Goal: Task Accomplishment & Management: Manage account settings

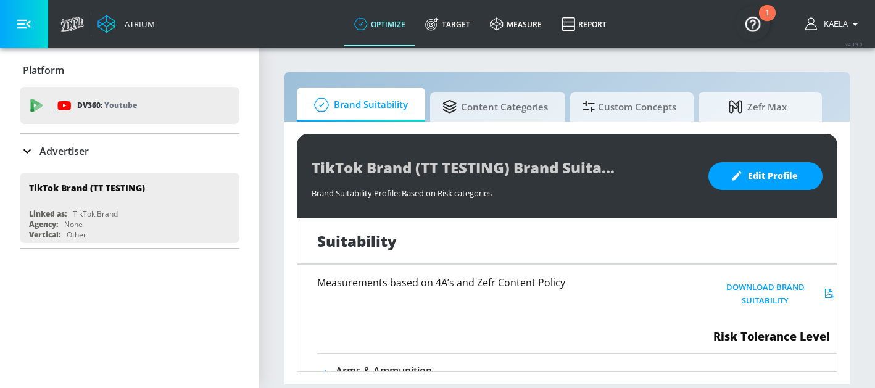
click at [20, 147] on icon at bounding box center [27, 151] width 15 height 15
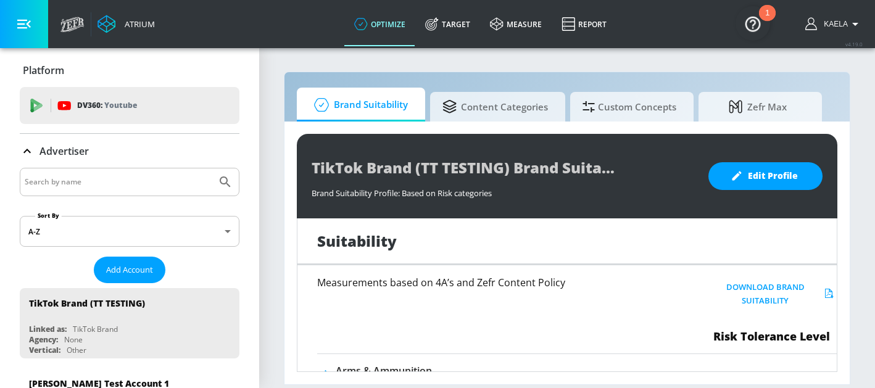
click at [90, 180] on input "Search by name" at bounding box center [118, 182] width 187 height 16
type input "cbs"
click at [212, 168] on button "Submit Search" at bounding box center [225, 181] width 27 height 27
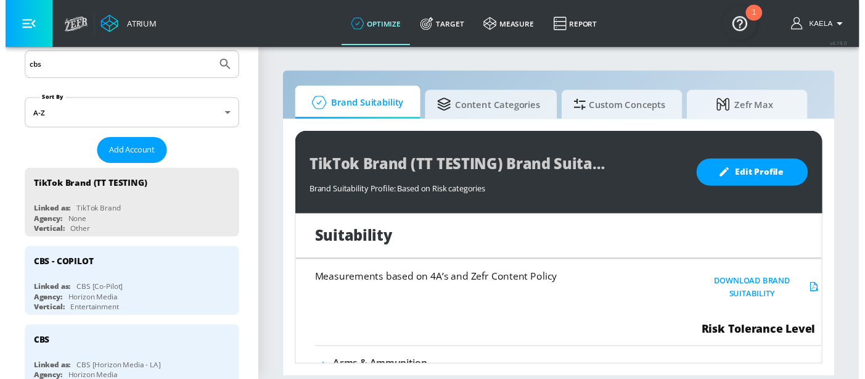
scroll to position [118, 0]
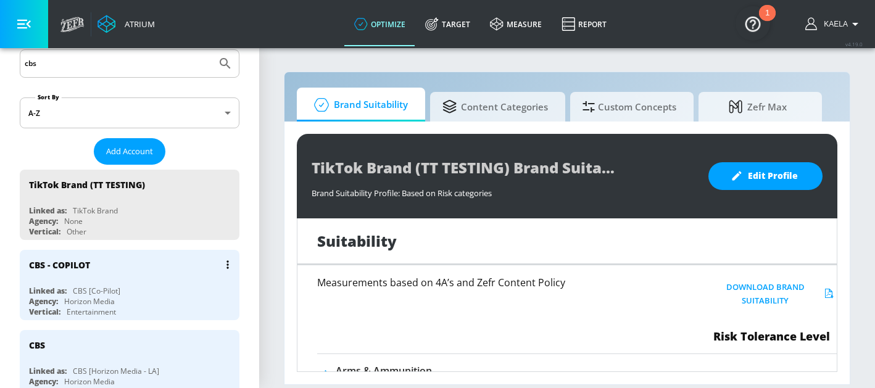
click at [75, 270] on div "CBS - COPILOT" at bounding box center [132, 265] width 207 height 30
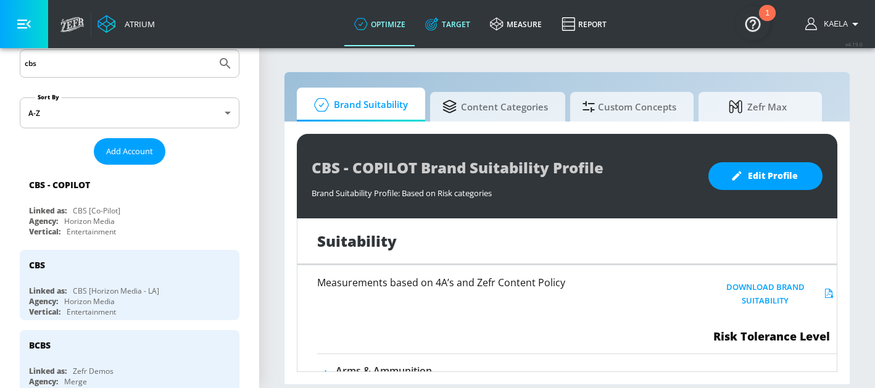
click at [452, 28] on link "Target" at bounding box center [447, 24] width 65 height 44
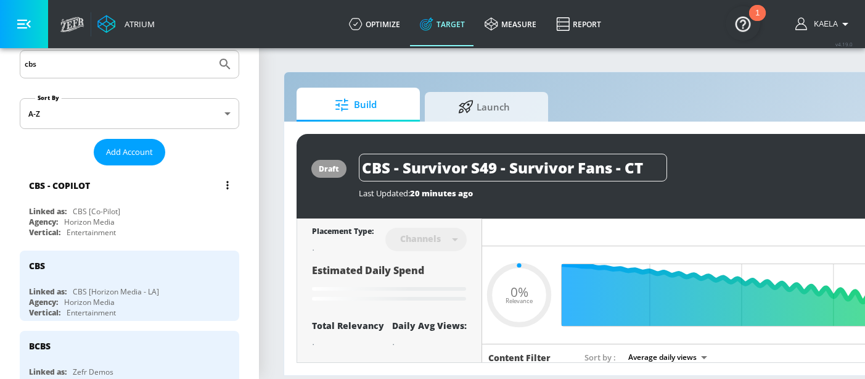
scroll to position [144, 0]
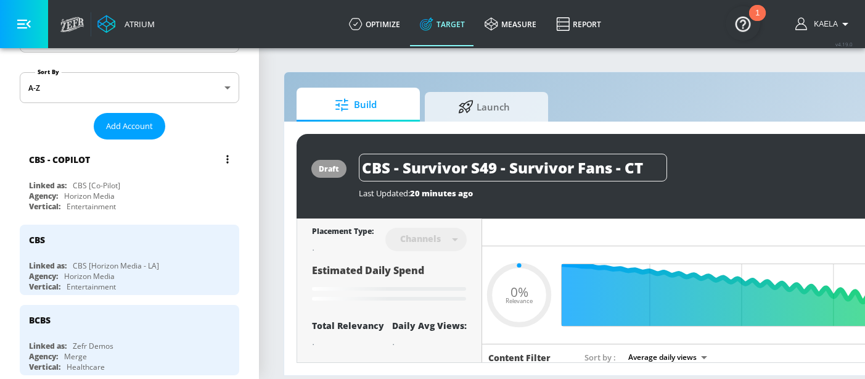
click at [109, 183] on div "CBS [Co-Pilot]" at bounding box center [96, 185] width 47 height 10
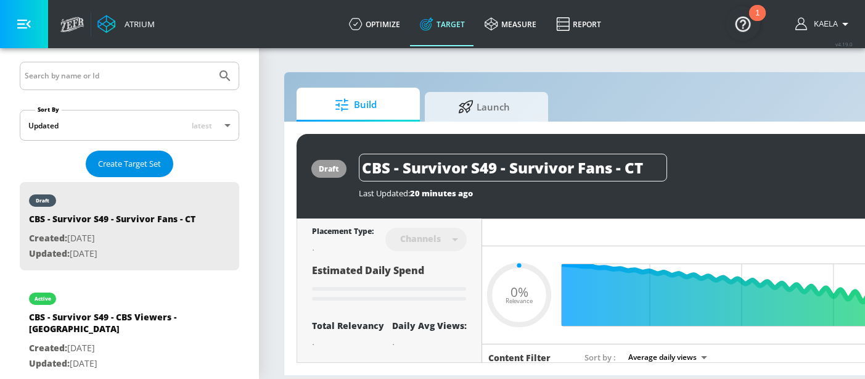
scroll to position [233, 0]
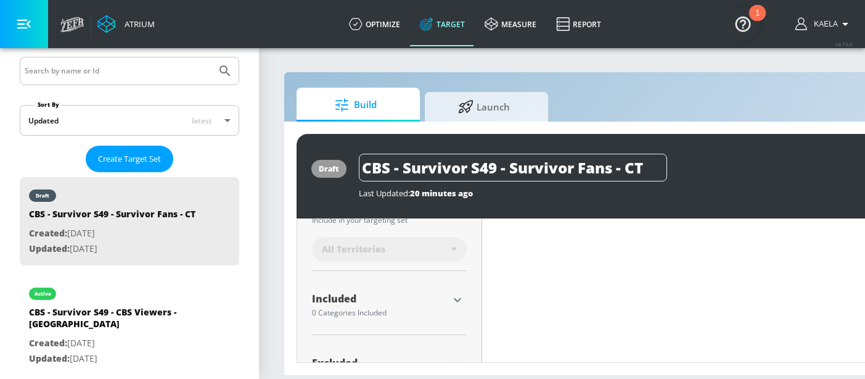
type input "0.5"
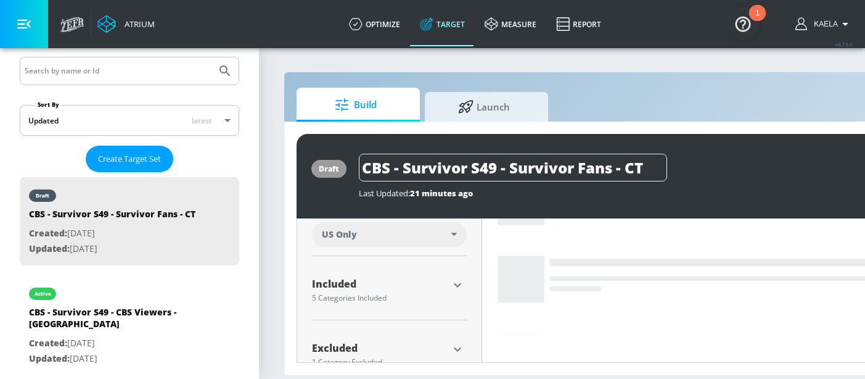
scroll to position [382, 0]
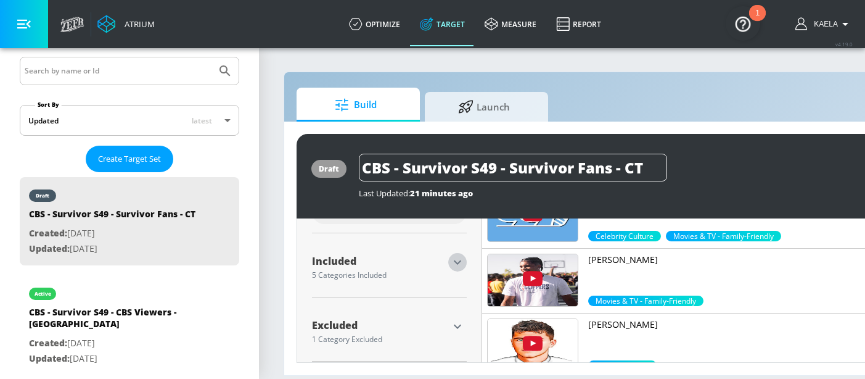
click at [458, 260] on icon "button" at bounding box center [457, 262] width 15 height 15
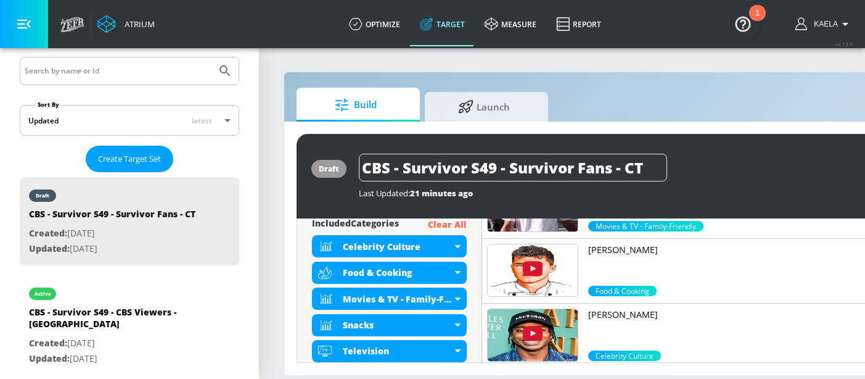
scroll to position [466, 0]
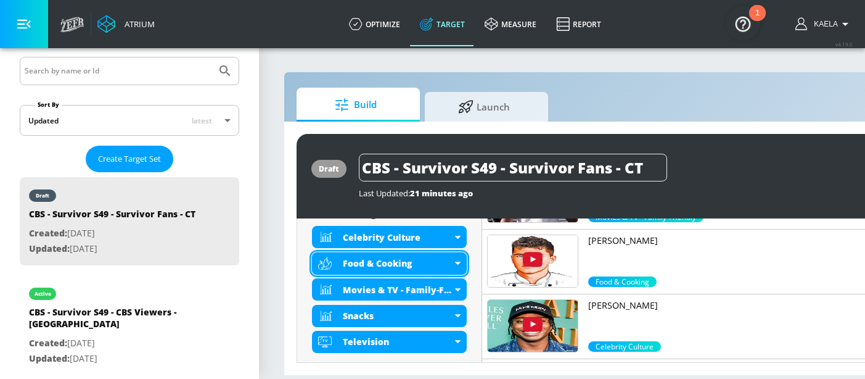
click at [454, 264] on div "Food & Cooking" at bounding box center [389, 263] width 155 height 22
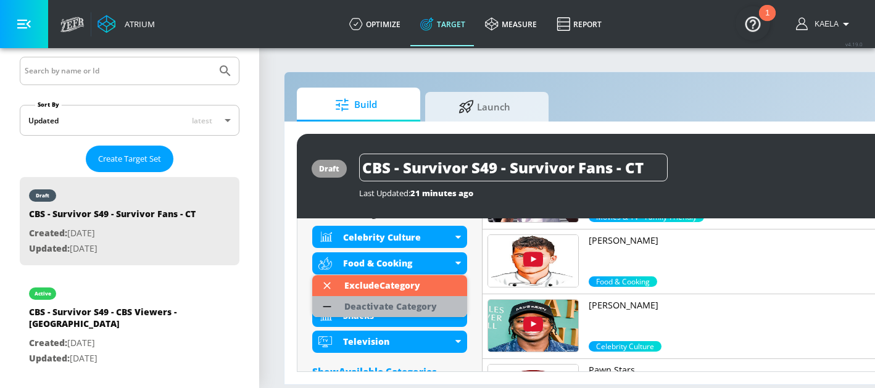
click at [399, 303] on div "Deactivate Category" at bounding box center [390, 306] width 93 height 9
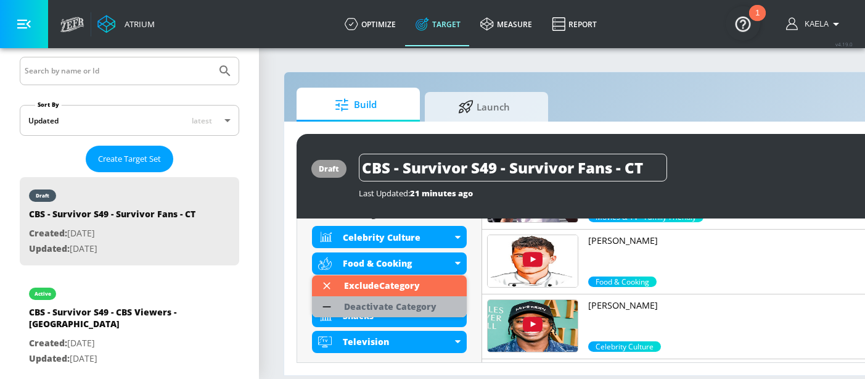
scroll to position [476, 0]
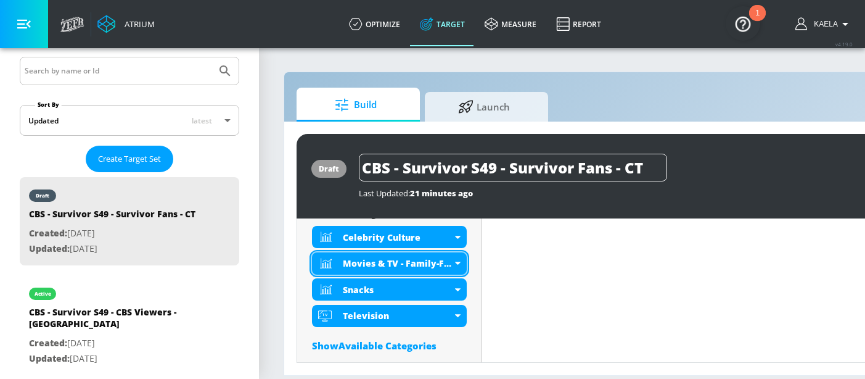
click at [459, 260] on div "Movies & TV - Family-Friendly" at bounding box center [389, 263] width 155 height 22
click at [459, 265] on div "Movies & TV - Family-Friendly" at bounding box center [389, 263] width 155 height 22
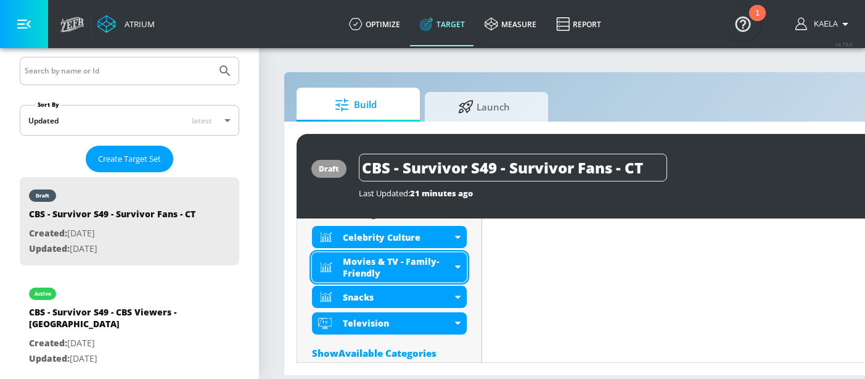
click at [390, 263] on div "Movies & TV - Family-Friendly" at bounding box center [397, 266] width 109 height 23
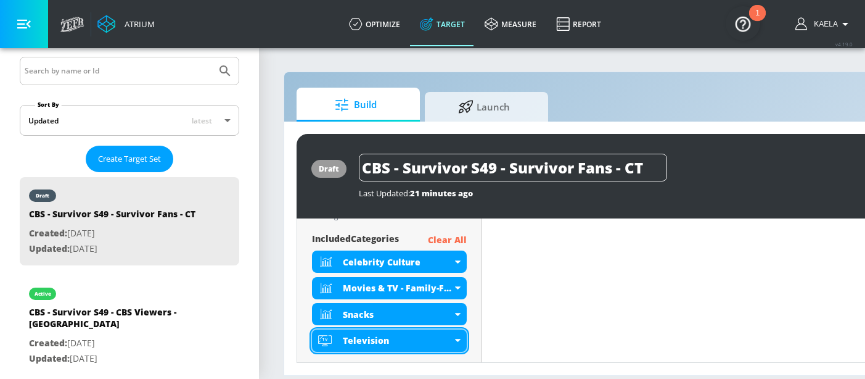
scroll to position [461, 0]
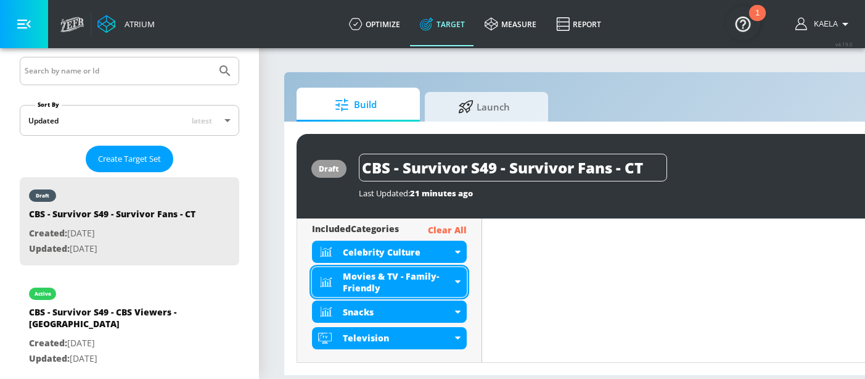
click at [410, 279] on div "Movies & TV - Family-Friendly" at bounding box center [397, 281] width 109 height 23
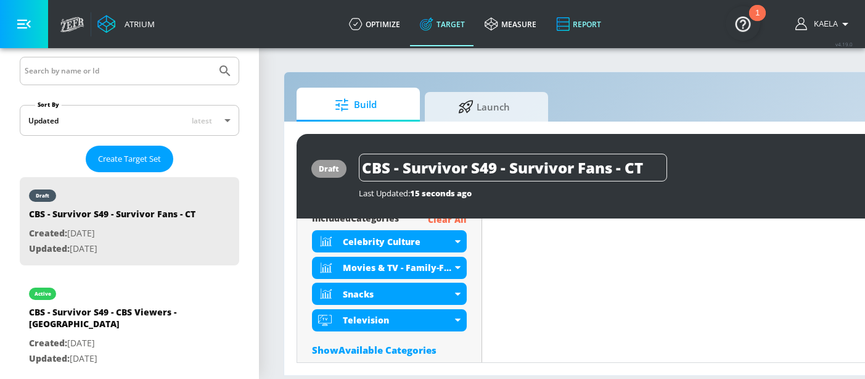
scroll to position [451, 0]
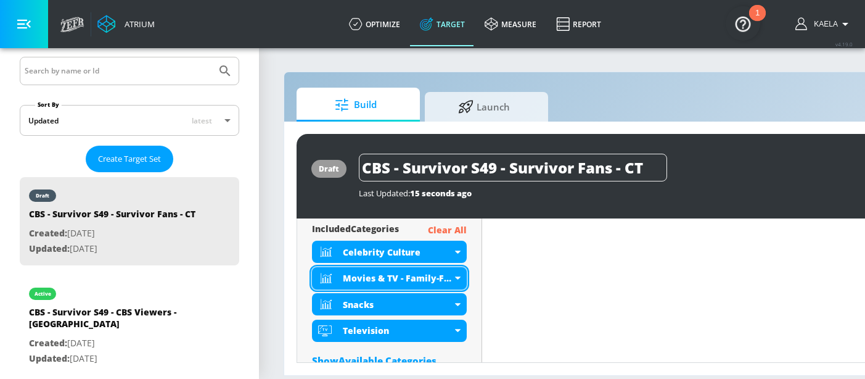
click at [458, 279] on icon at bounding box center [458, 277] width 6 height 3
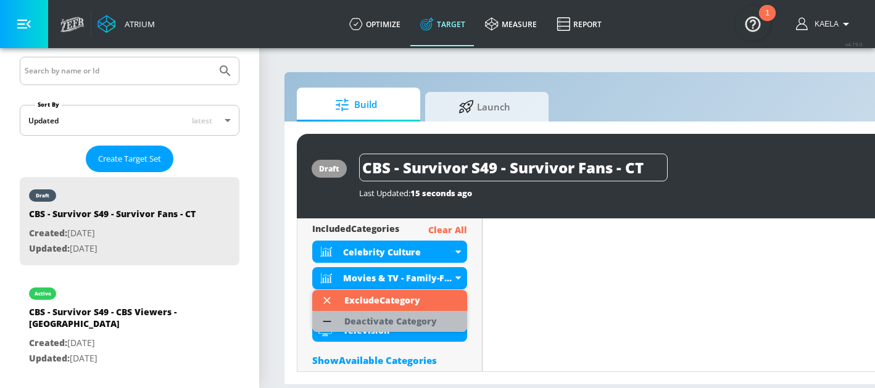
click at [402, 323] on div "Deactivate Category" at bounding box center [390, 321] width 93 height 9
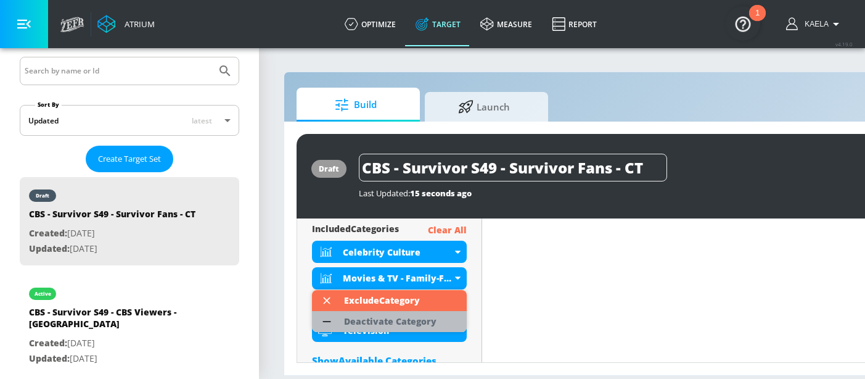
scroll to position [461, 0]
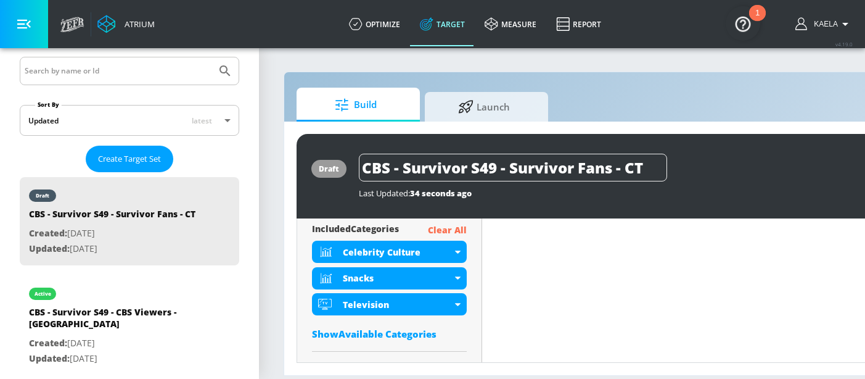
click at [385, 336] on div "Show Available Categories" at bounding box center [389, 334] width 155 height 12
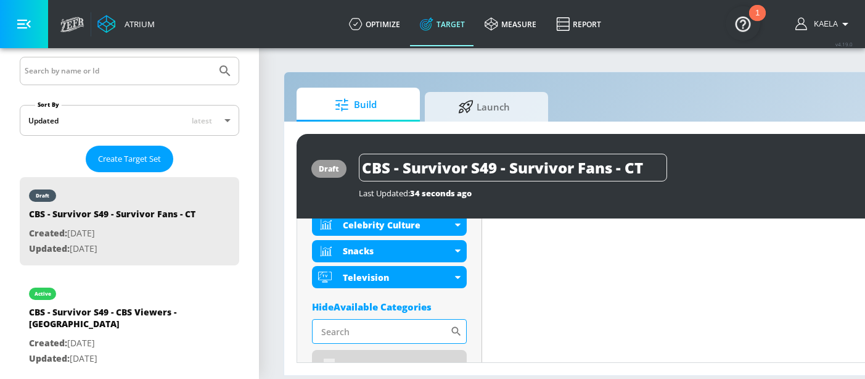
click at [342, 331] on input "Sort By" at bounding box center [381, 331] width 138 height 25
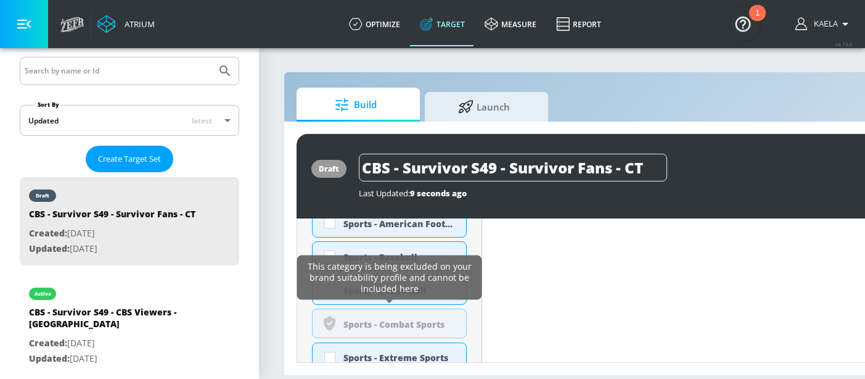
scroll to position [702, 0]
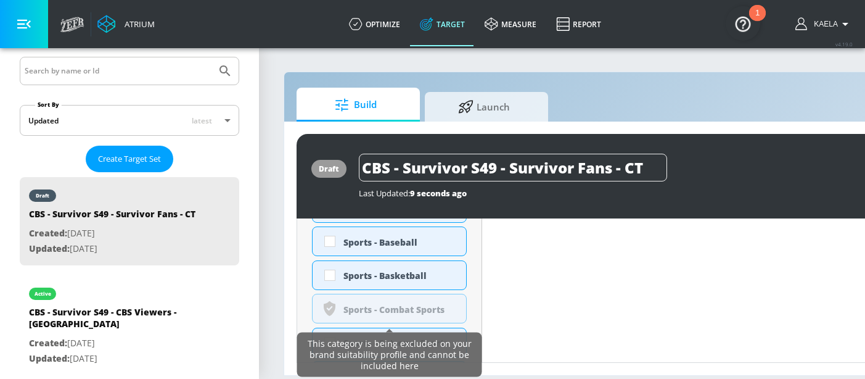
type input "sport"
click at [323, 340] on div "This category is being excluded on your brand suitability profile and cannot be…" at bounding box center [389, 354] width 175 height 39
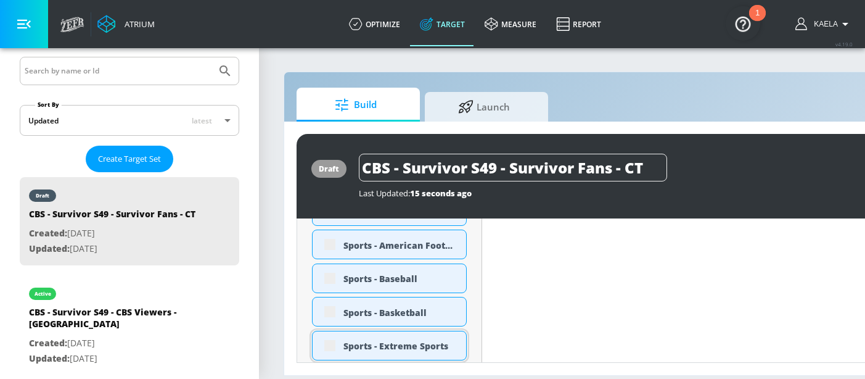
scroll to position [738, 0]
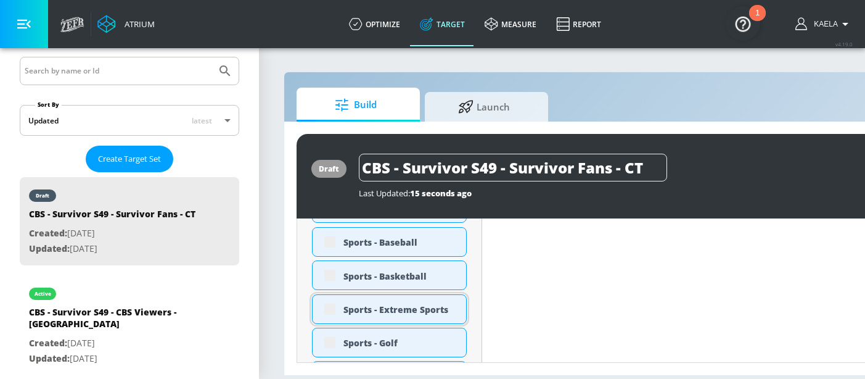
click at [331, 299] on div "Sports - Extreme Sports" at bounding box center [389, 309] width 155 height 30
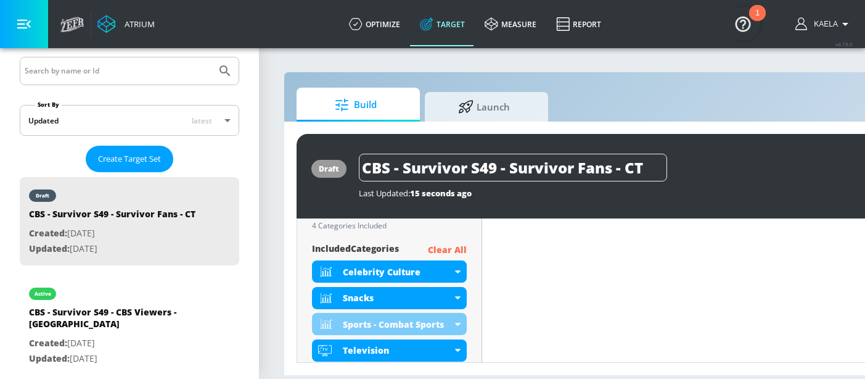
scroll to position [444, 0]
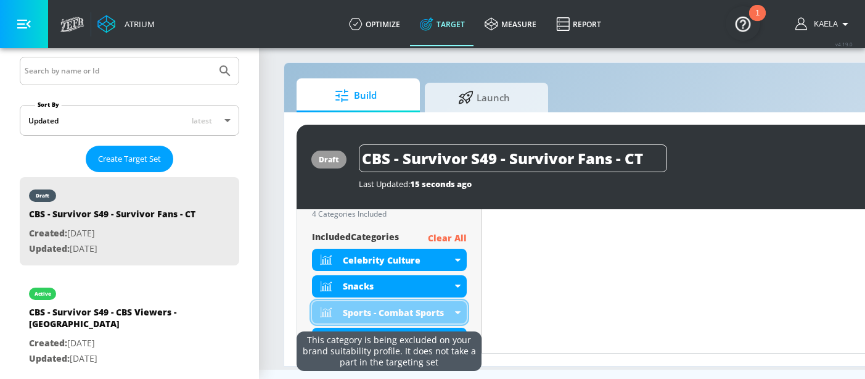
click at [456, 315] on div "Sports - Combat Sports" at bounding box center [389, 312] width 155 height 22
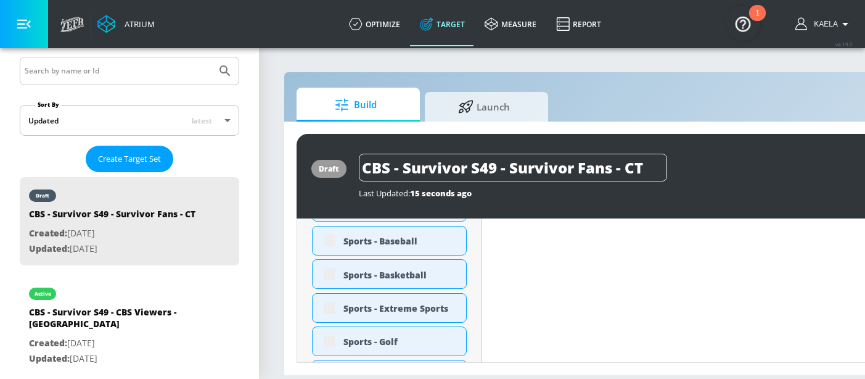
scroll to position [740, 0]
click at [323, 300] on div "Sports - Extreme Sports" at bounding box center [389, 307] width 155 height 30
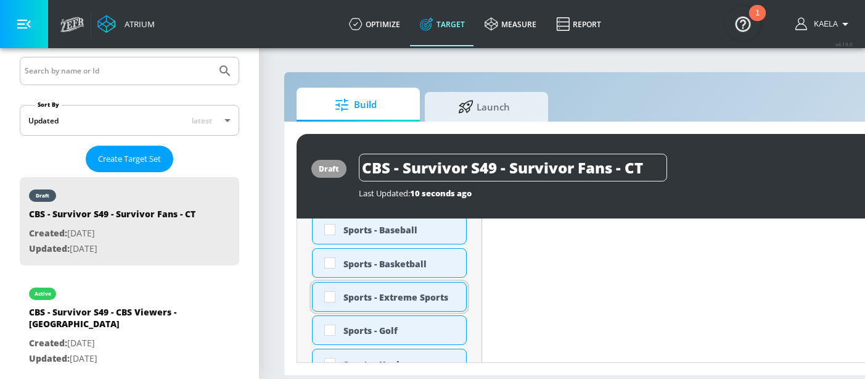
scroll to position [730, 0]
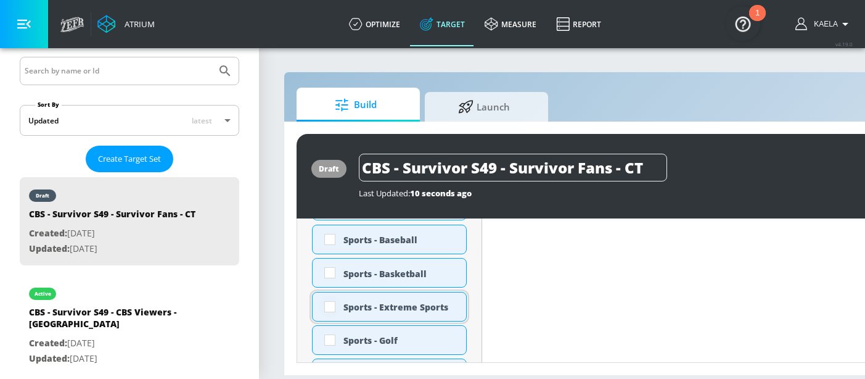
click at [332, 297] on input "checkbox" at bounding box center [330, 306] width 22 height 22
checkbox input "true"
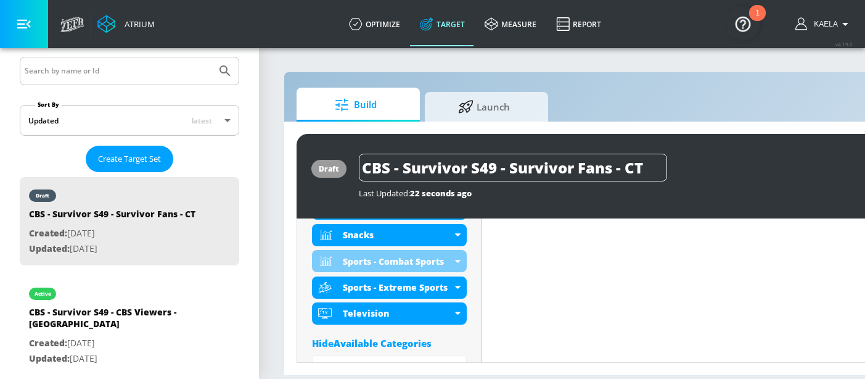
scroll to position [506, 0]
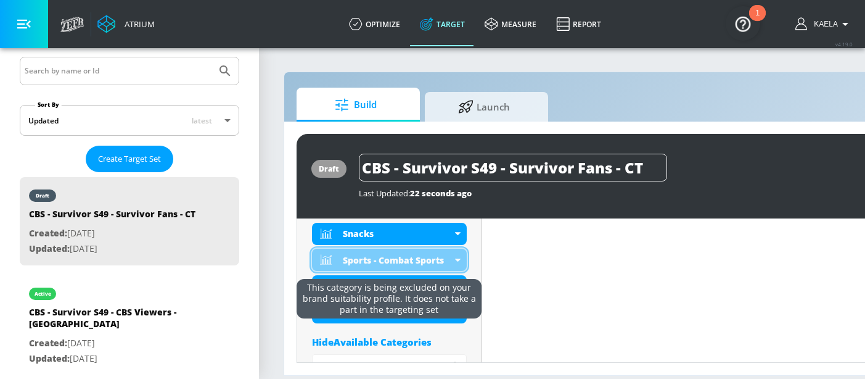
click at [456, 258] on icon at bounding box center [458, 259] width 6 height 3
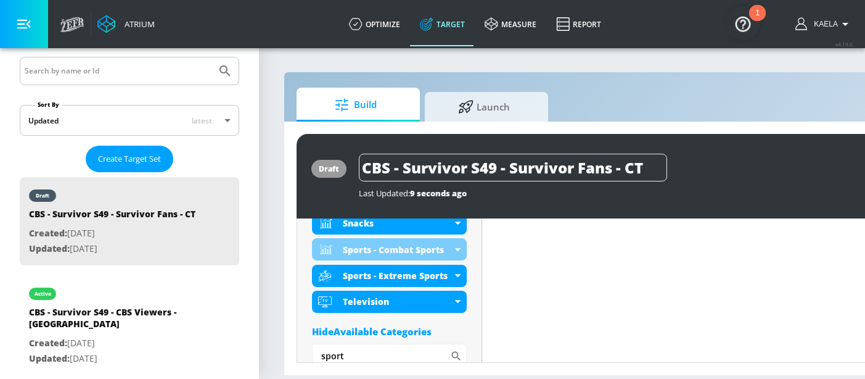
scroll to position [496, 0]
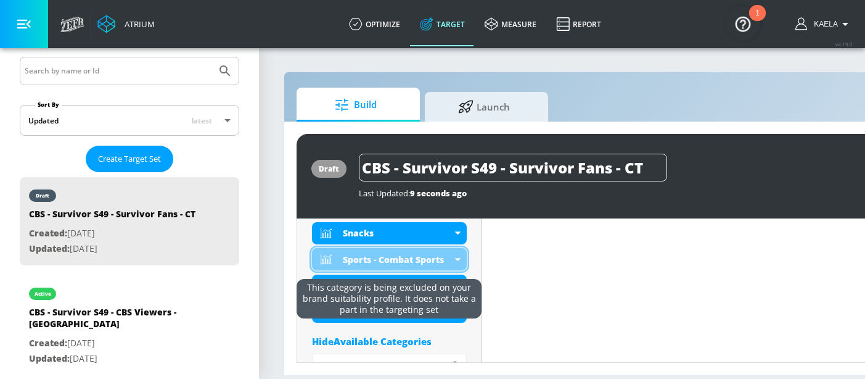
click at [453, 250] on div "Sports - Combat Sports" at bounding box center [389, 259] width 155 height 22
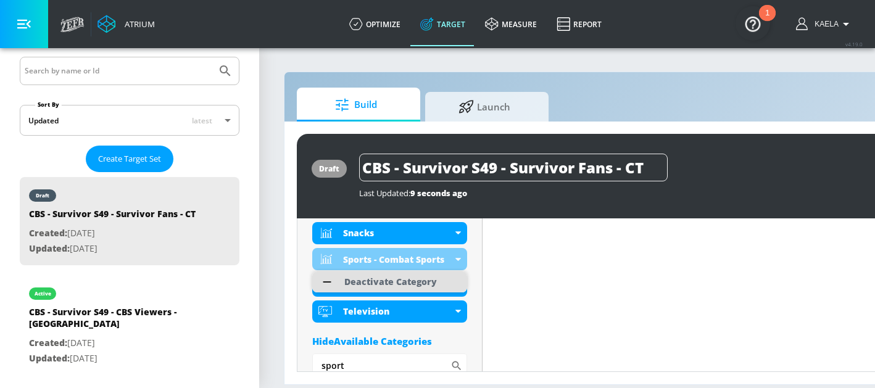
click at [411, 279] on div "Deactivate Category" at bounding box center [390, 282] width 93 height 9
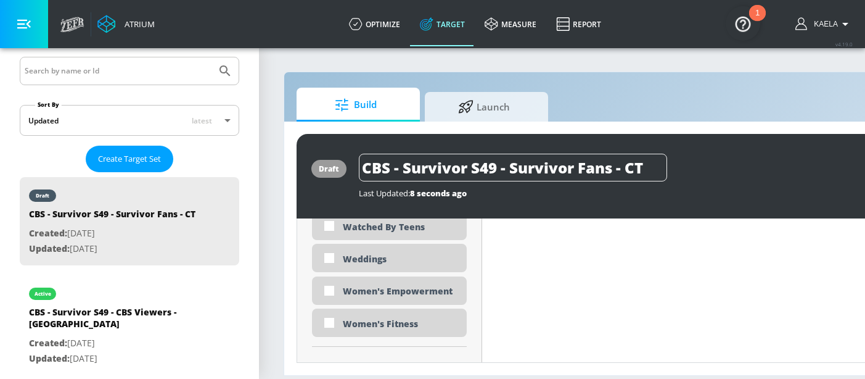
scroll to position [3972, 0]
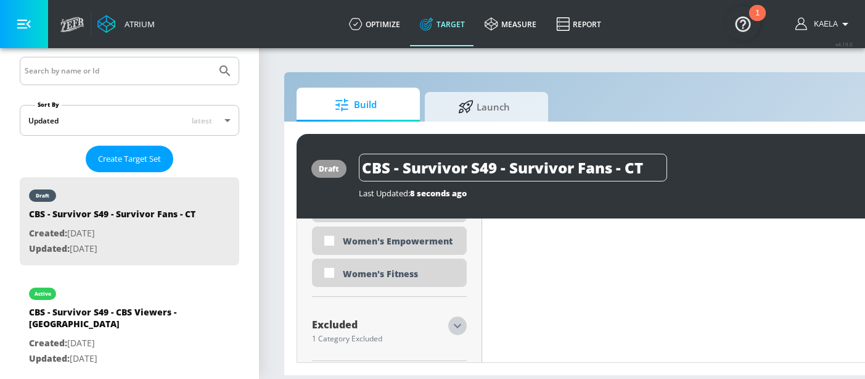
click at [456, 329] on icon "button" at bounding box center [457, 325] width 15 height 15
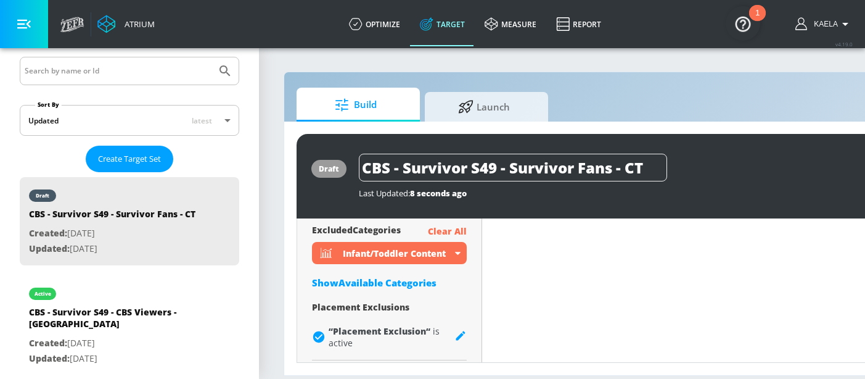
click at [381, 286] on div "Show Available Categories" at bounding box center [389, 282] width 155 height 12
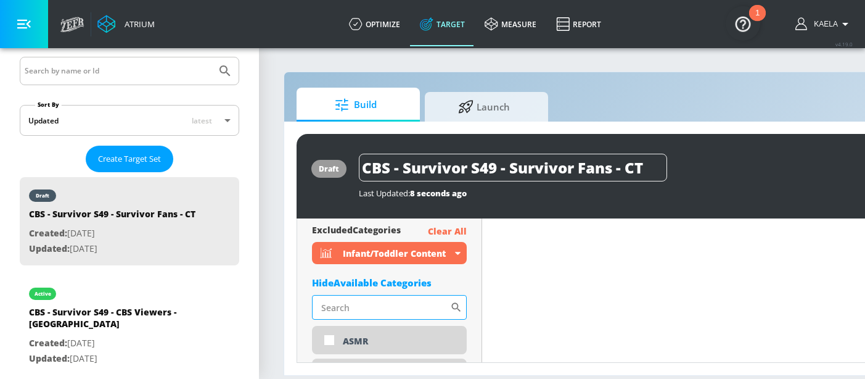
click at [352, 305] on input "Sort By" at bounding box center [381, 307] width 138 height 25
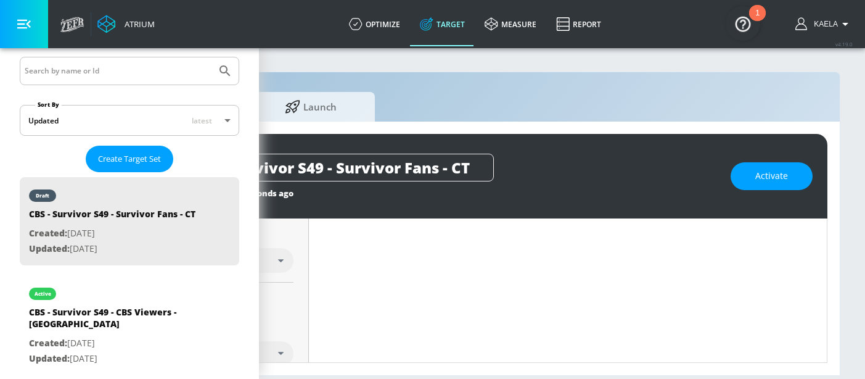
scroll to position [0, 0]
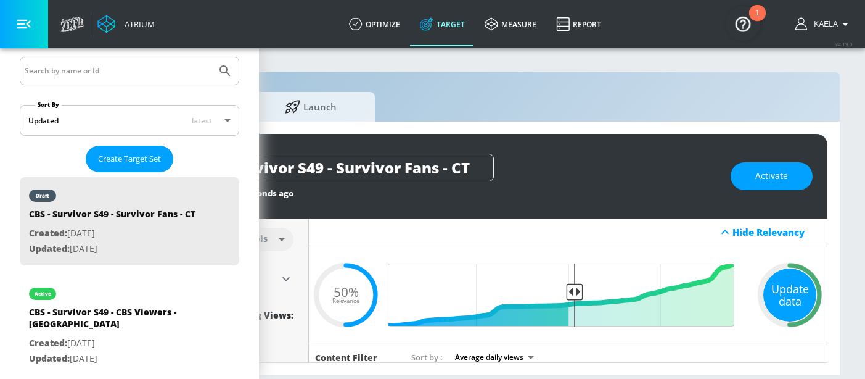
type input "chil"
click at [778, 310] on div "Update data" at bounding box center [790, 294] width 53 height 53
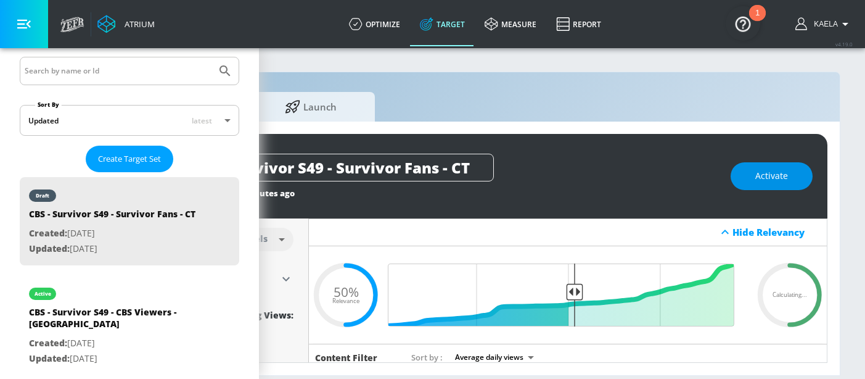
click at [767, 173] on span "Activate" at bounding box center [772, 175] width 33 height 15
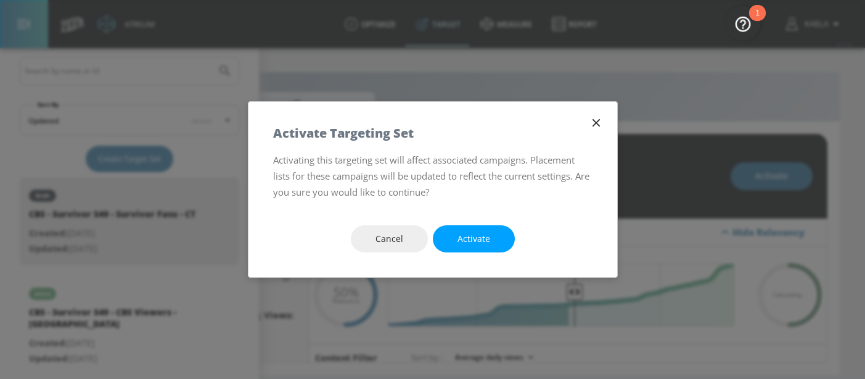
scroll to position [0, 173]
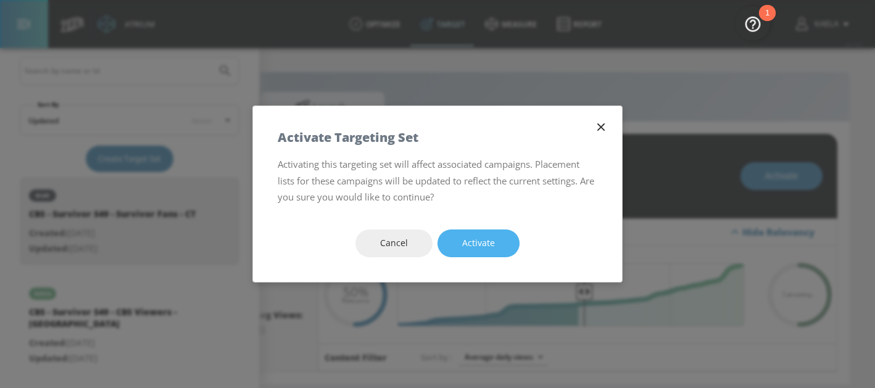
click at [468, 251] on button "Activate" at bounding box center [478, 243] width 82 height 28
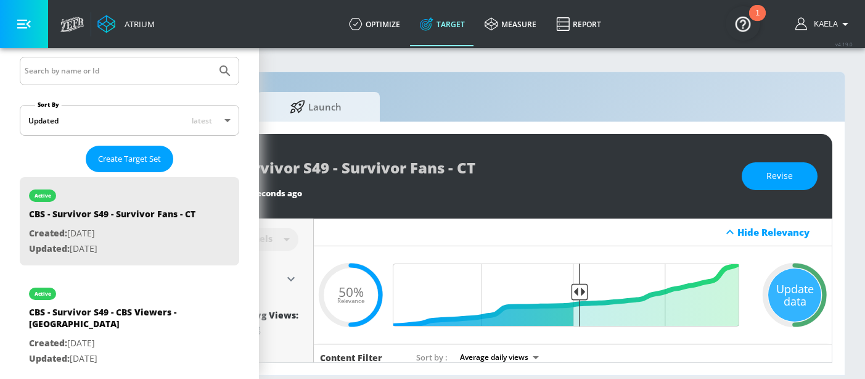
scroll to position [0, 183]
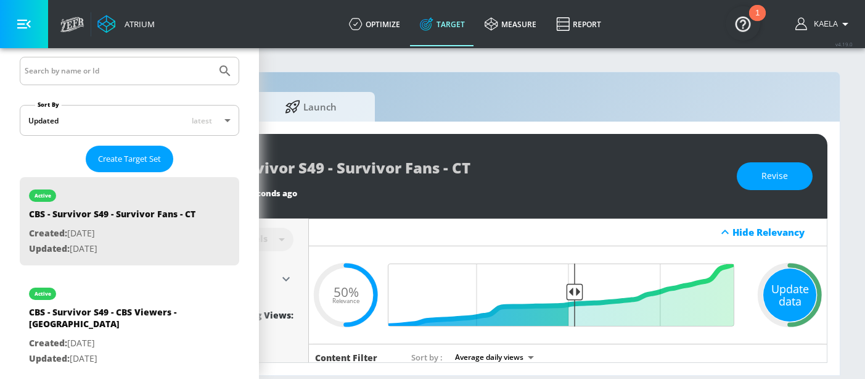
click at [781, 295] on div "Update data" at bounding box center [790, 294] width 53 height 53
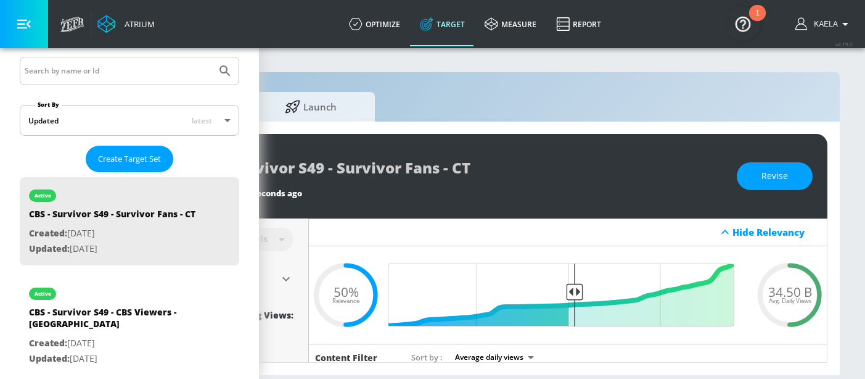
click at [807, 295] on div "34.50 B Avg. Daily Views" at bounding box center [790, 294] width 74 height 19
copy span "34.50 B"
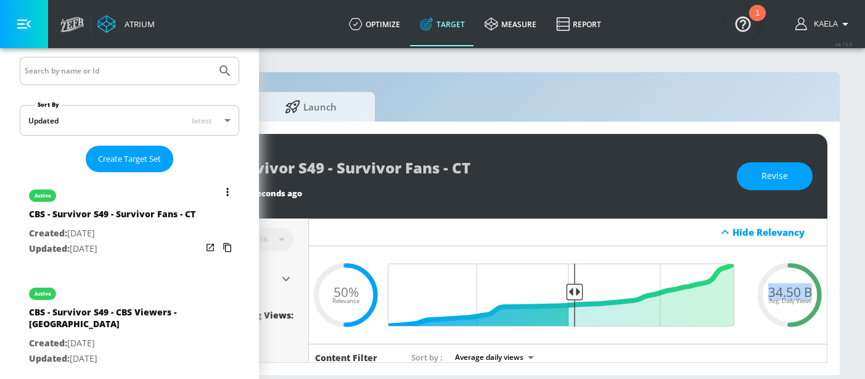
click at [219, 191] on button "list of Target Set" at bounding box center [227, 191] width 17 height 17
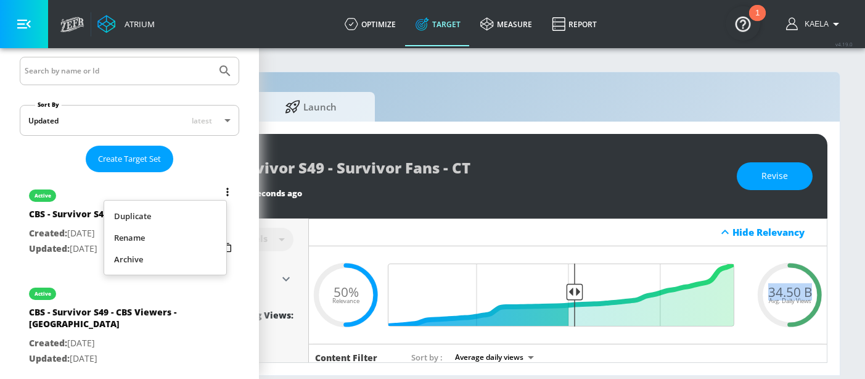
scroll to position [0, 173]
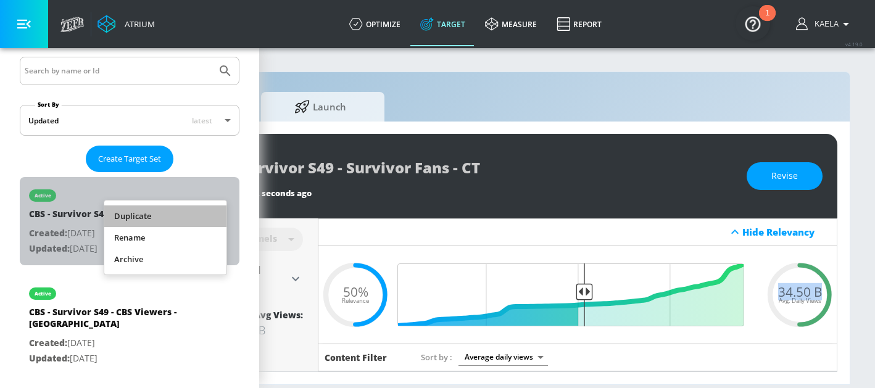
click at [165, 217] on li "Duplicate" at bounding box center [165, 216] width 122 height 22
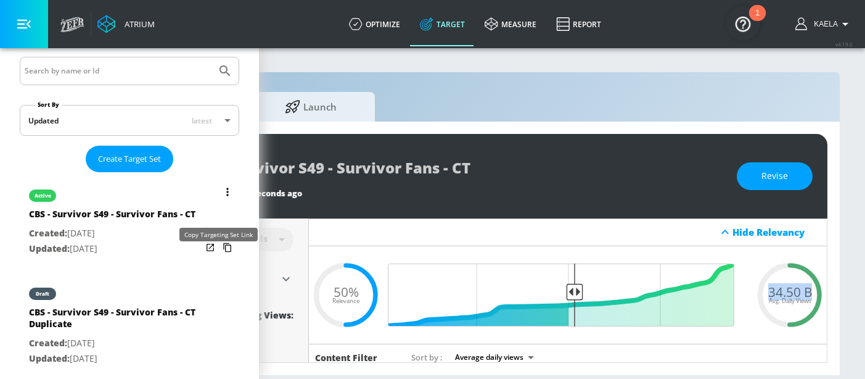
click at [220, 257] on icon "list of Target Set" at bounding box center [228, 247] width 20 height 20
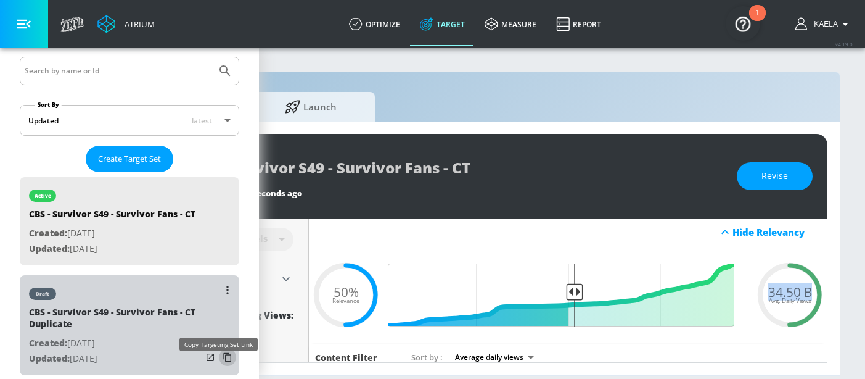
click at [218, 365] on icon "list of Target Set" at bounding box center [228, 357] width 20 height 20
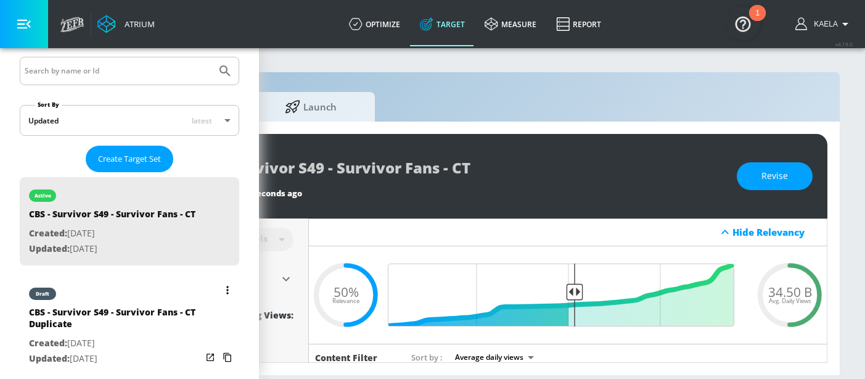
click at [151, 325] on div "CBS - Survivor S49 - Survivor Fans - CT Duplicate" at bounding box center [115, 321] width 173 height 30
type input "CBS - Survivor S49 - Survivor Fans - CT Duplicate"
type input "0.05"
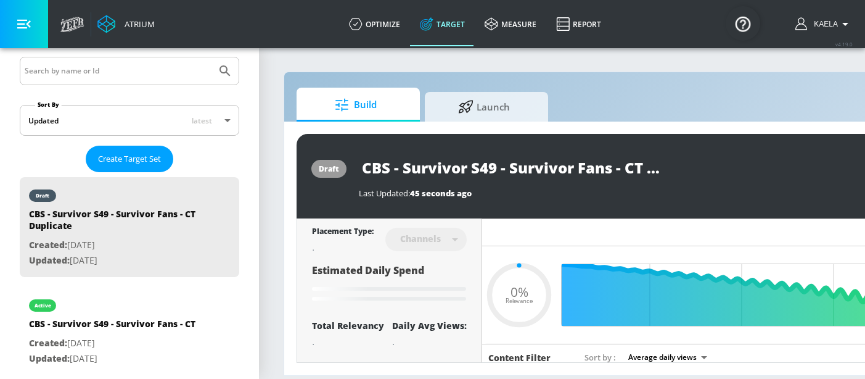
click at [587, 167] on input "CBS - Survivor S49 - Survivor Fans - CT Duplicate" at bounding box center [513, 168] width 308 height 28
drag, startPoint x: 626, startPoint y: 168, endPoint x: 713, endPoint y: 168, distance: 87.0
click at [713, 168] on div "CBS - Survivor S49 - Survivor Fans - CT Duplicate" at bounding box center [625, 168] width 533 height 28
type input "CBS - Survivor S49 - Survivor Fans -"
type input "0.05"
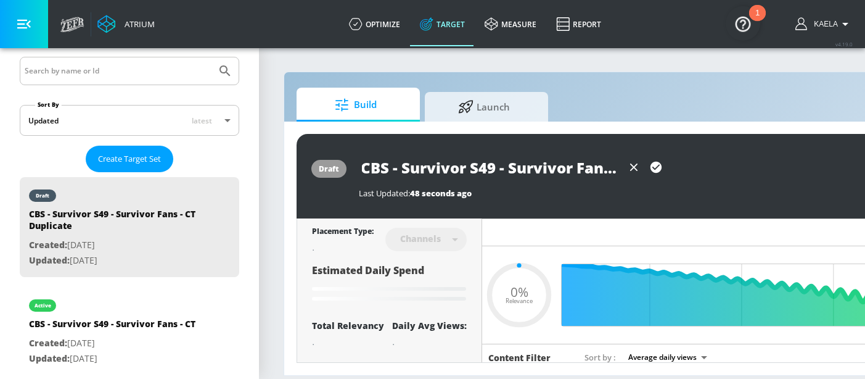
type input "CBS - Survivor S49 - Survivor Fans - T"
type input "0.05"
type input "CBS - Survivor S49 - Survivor Fans - TS"
type input "0.05"
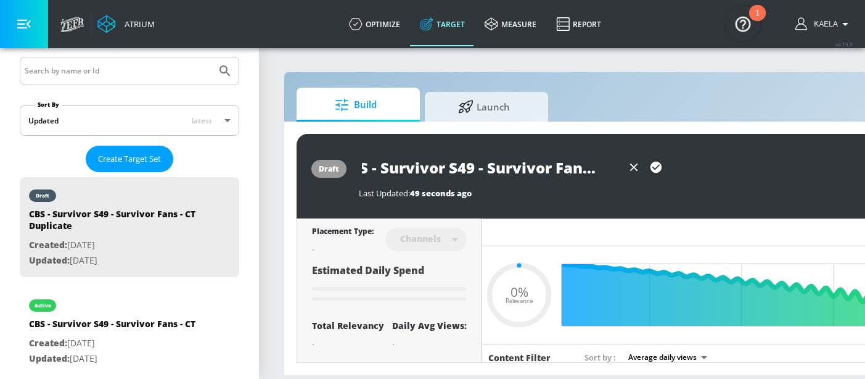
type input "CBS - Survivor S49 - Survivor Fans - TS"
click at [657, 167] on icon "button" at bounding box center [657, 167] width 14 height 14
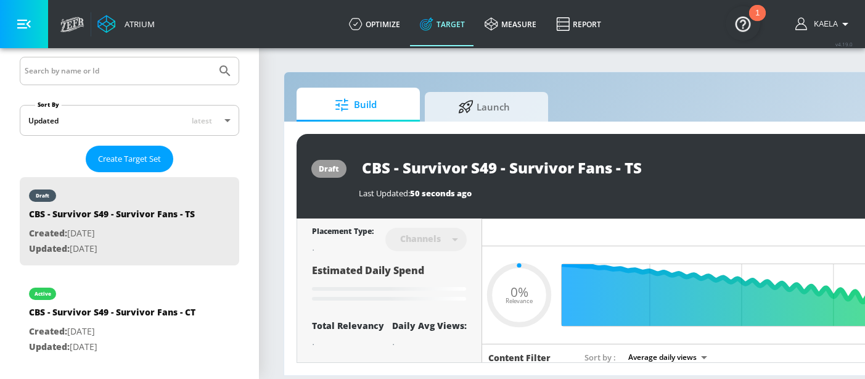
click at [693, 208] on div "draft CBS - Survivor S49 - Survivor Fans - TS Last Updated: 50 seconds ago Acti…" at bounding box center [649, 176] width 704 height 85
type input "0.05"
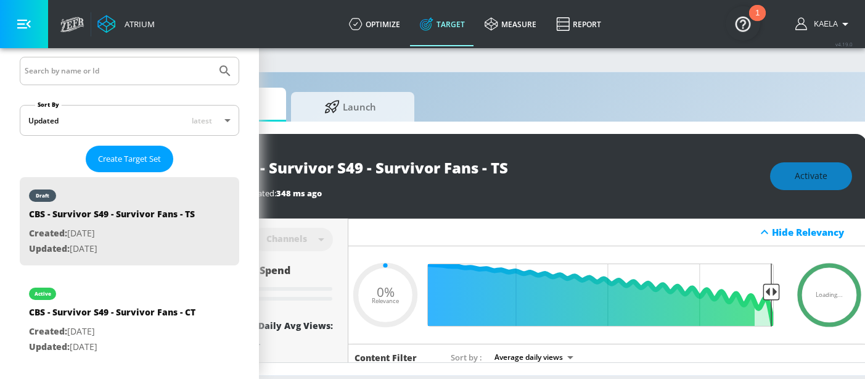
type input "CBS - Survivor S49 - Survivor Fans - CT Duplicate"
type input "0.5"
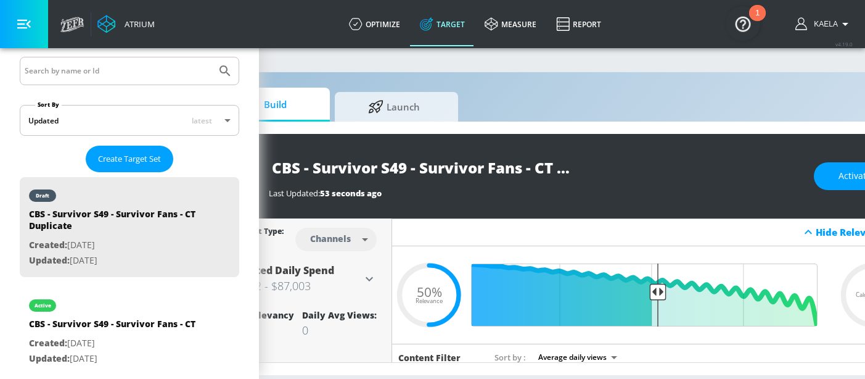
scroll to position [9, 86]
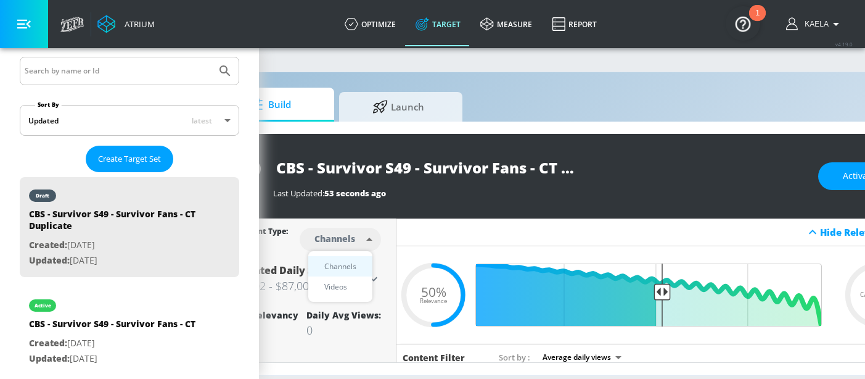
click at [345, 226] on body "Atrium optimize Target measure Report optimize Target measure Report v 4.19.0 K…" at bounding box center [346, 189] width 865 height 379
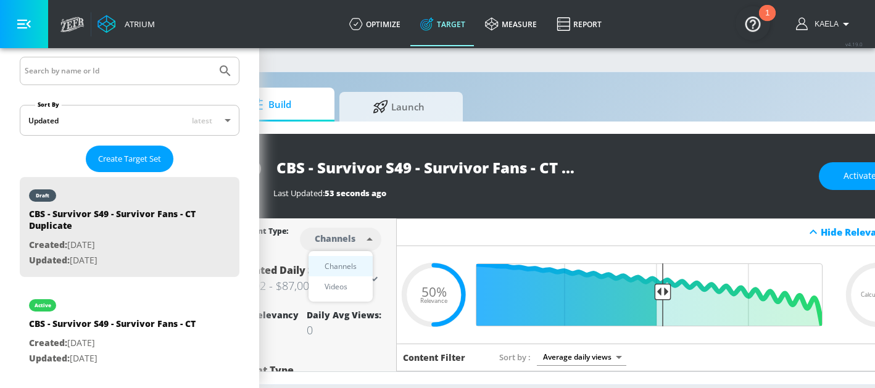
click at [334, 292] on div "Videos" at bounding box center [335, 286] width 35 height 13
type input "videos"
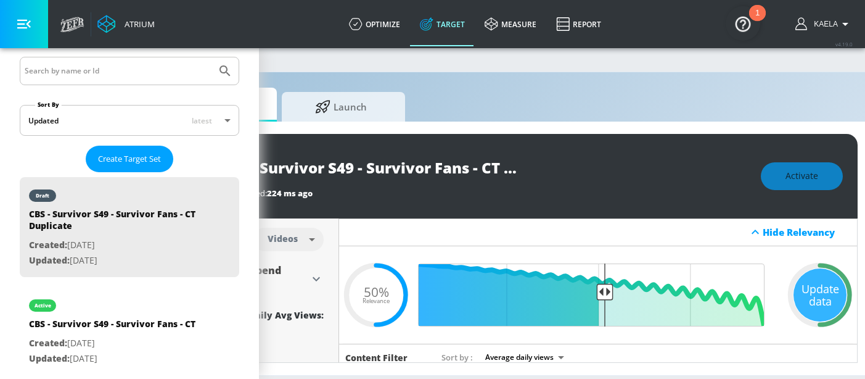
scroll to position [0, 144]
click at [817, 284] on div "Update data" at bounding box center [819, 294] width 53 height 53
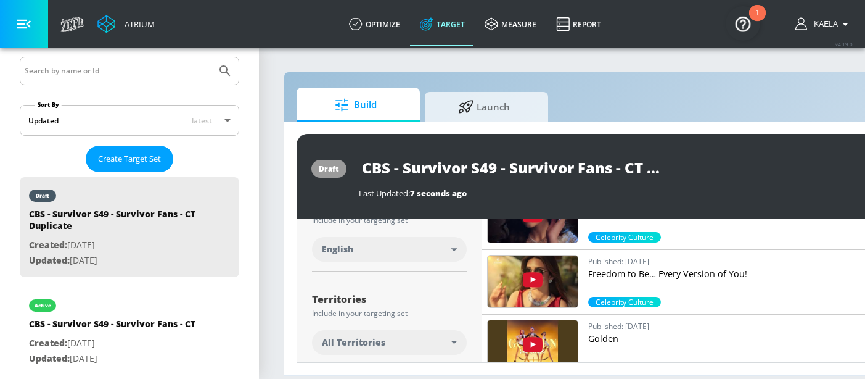
scroll to position [257, 0]
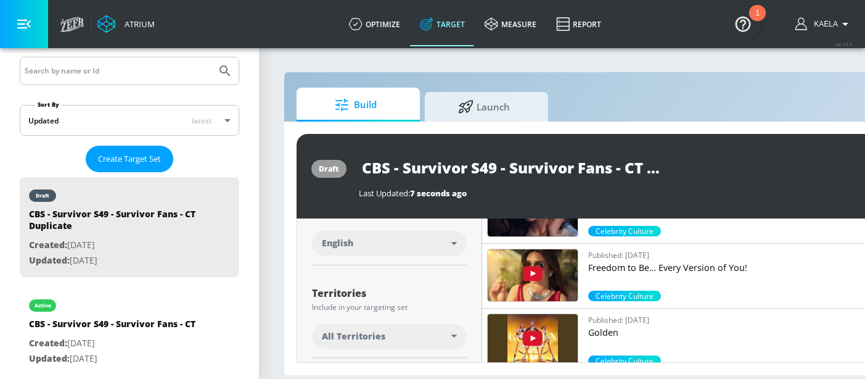
click at [384, 330] on div "All Territories" at bounding box center [387, 336] width 130 height 12
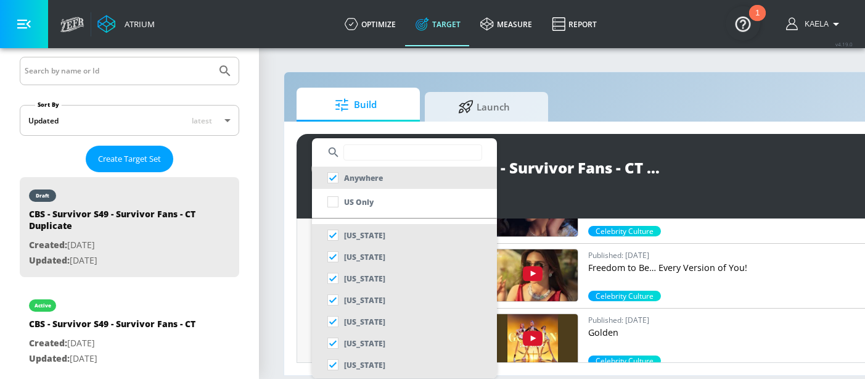
scroll to position [0, 0]
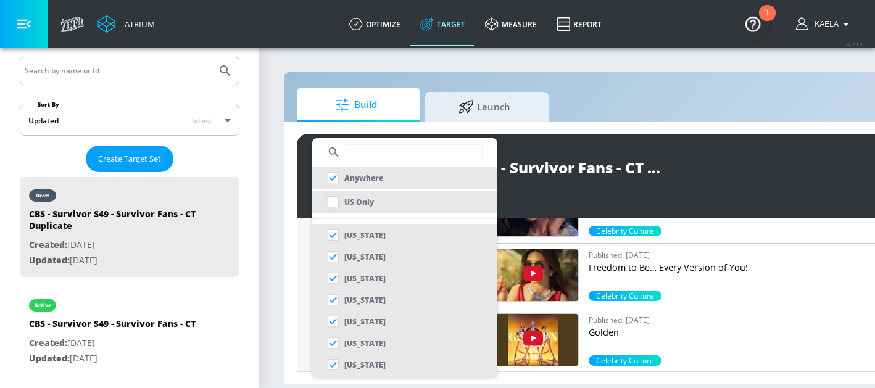
click at [334, 194] on input "checkbox" at bounding box center [333, 202] width 22 height 22
checkbox input "true"
checkbox input "false"
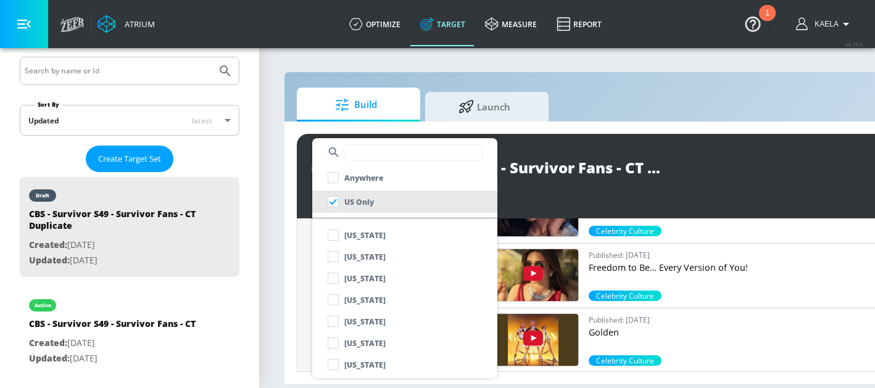
click at [289, 291] on div at bounding box center [437, 194] width 875 height 388
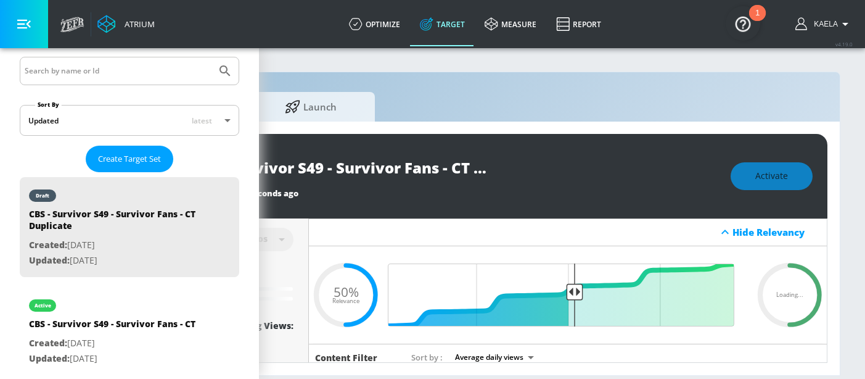
scroll to position [0, 183]
click at [777, 308] on div "Update data" at bounding box center [790, 294] width 53 height 53
click at [769, 292] on span "867.73 M" at bounding box center [790, 291] width 55 height 13
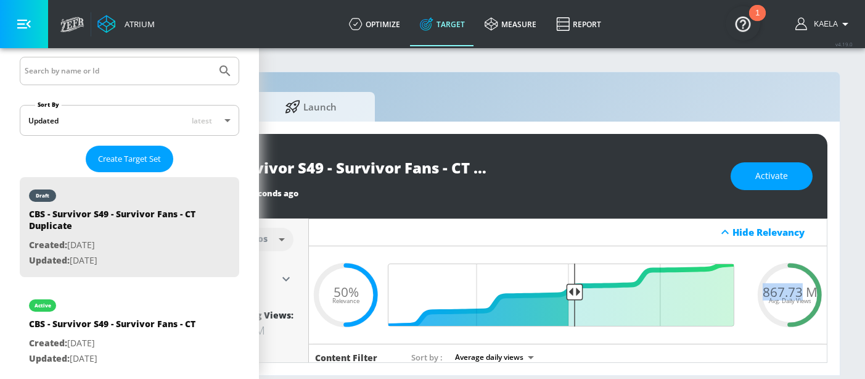
click at [769, 292] on span "867.73 M" at bounding box center [790, 291] width 55 height 13
copy span "867.73 M"
click at [779, 173] on span "Activate" at bounding box center [772, 175] width 33 height 15
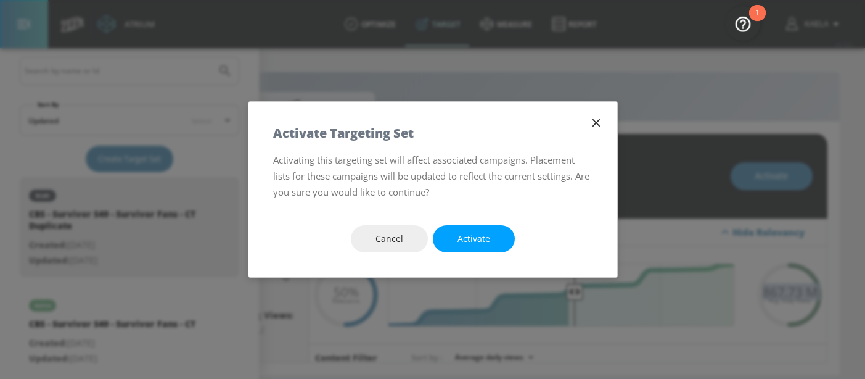
scroll to position [0, 173]
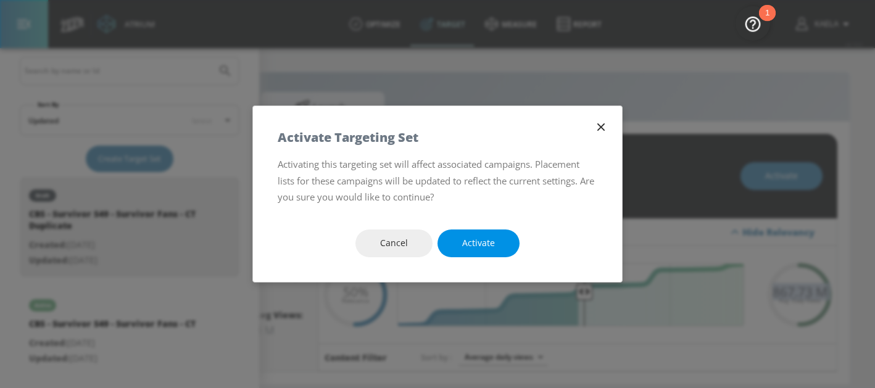
click at [475, 249] on span "Activate" at bounding box center [478, 243] width 33 height 15
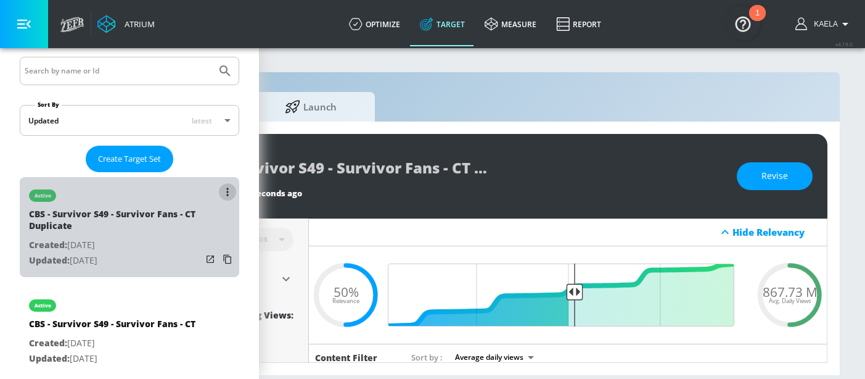
click at [219, 191] on button "list of Target Set" at bounding box center [227, 191] width 17 height 17
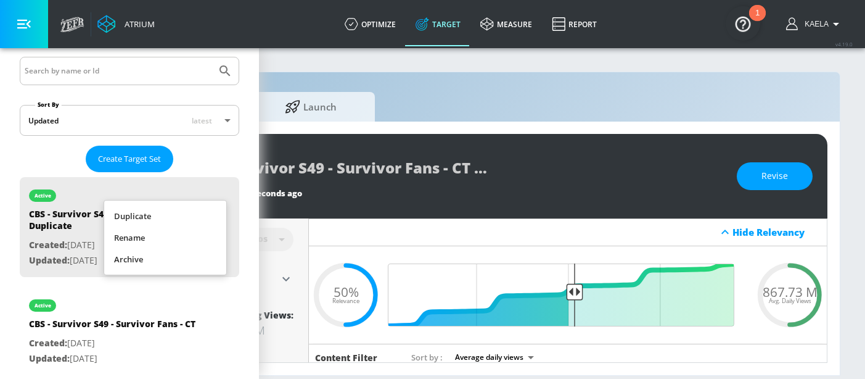
click at [215, 192] on div at bounding box center [432, 189] width 865 height 379
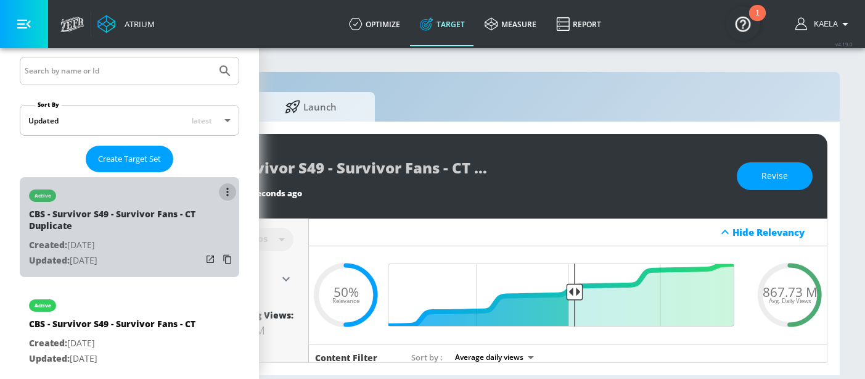
click at [219, 191] on button "list of Target Set" at bounding box center [227, 191] width 17 height 17
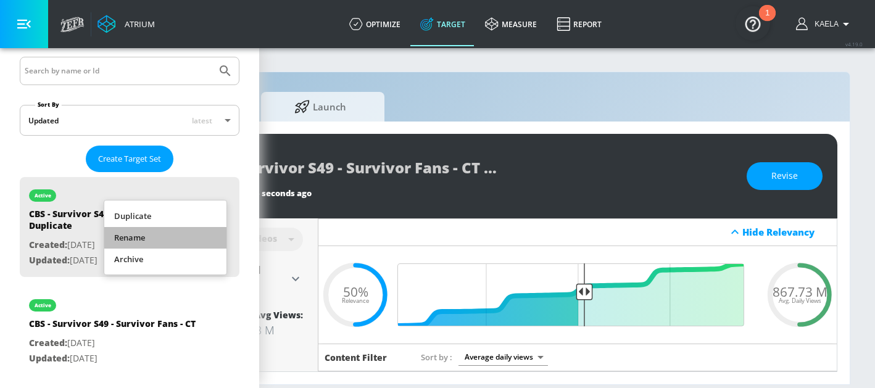
click at [149, 238] on li "Rename" at bounding box center [165, 238] width 122 height 22
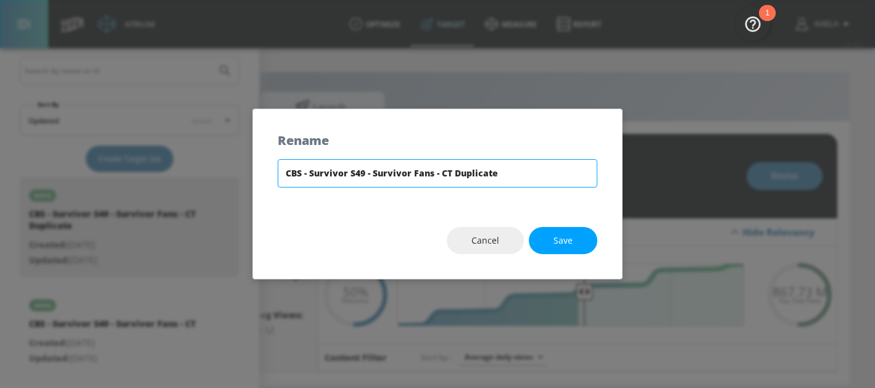
drag, startPoint x: 442, startPoint y: 172, endPoint x: 561, endPoint y: 162, distance: 119.5
click at [561, 162] on input "CBS - Survivor S49 - Survivor Fans - CT Duplicate" at bounding box center [438, 173] width 320 height 28
drag, startPoint x: 526, startPoint y: 183, endPoint x: 439, endPoint y: 174, distance: 88.0
click at [439, 174] on input "CBS - Survivor S49 - Survivor Fans - CT Duplicate" at bounding box center [438, 173] width 320 height 28
type input "CBS - Survivor S49 - Survivor Fans - TS"
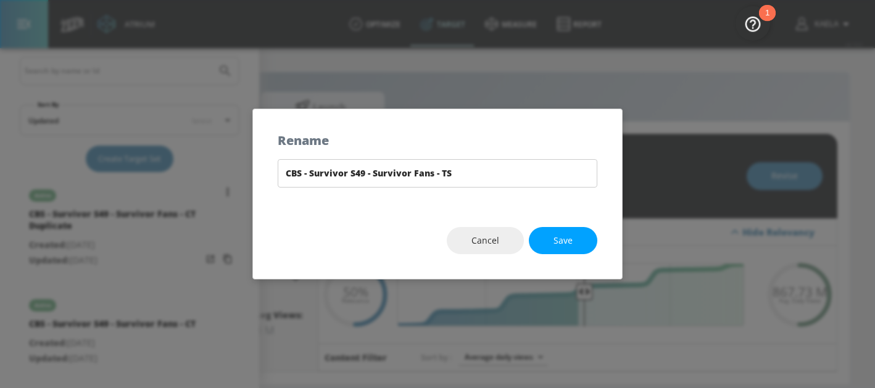
drag, startPoint x: 559, startPoint y: 231, endPoint x: 221, endPoint y: 247, distance: 338.4
click at [559, 231] on button "Save" at bounding box center [563, 241] width 68 height 28
type input "CBS - Survivor S49 - Survivor Fans - TS"
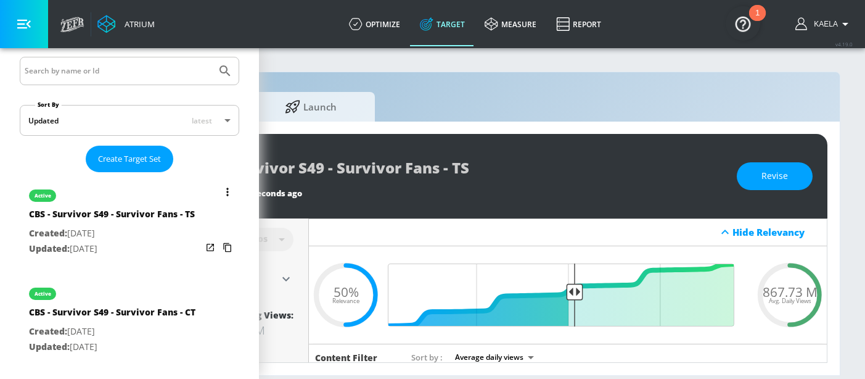
click at [223, 257] on icon "list of Target Set" at bounding box center [228, 247] width 20 height 20
click at [218, 257] on icon "list of Target Set" at bounding box center [228, 247] width 20 height 20
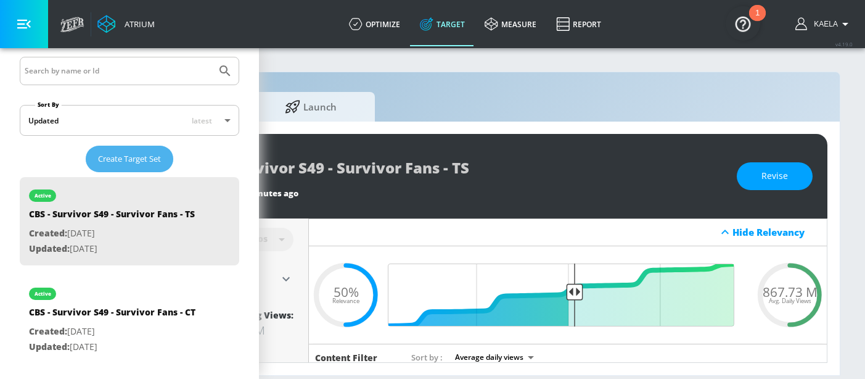
click at [126, 155] on span "Create Target Set" at bounding box center [129, 159] width 63 height 14
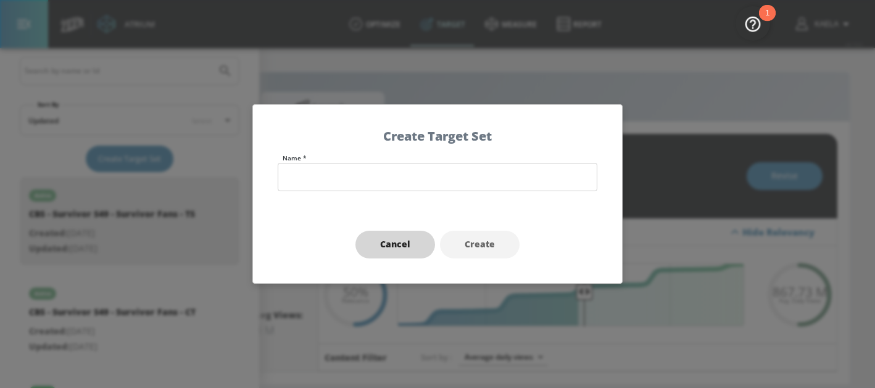
click at [404, 243] on span "Cancel" at bounding box center [395, 244] width 30 height 15
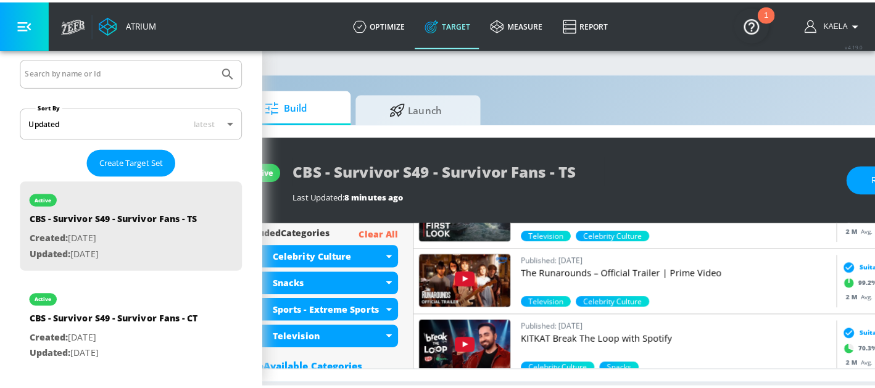
scroll to position [452, 0]
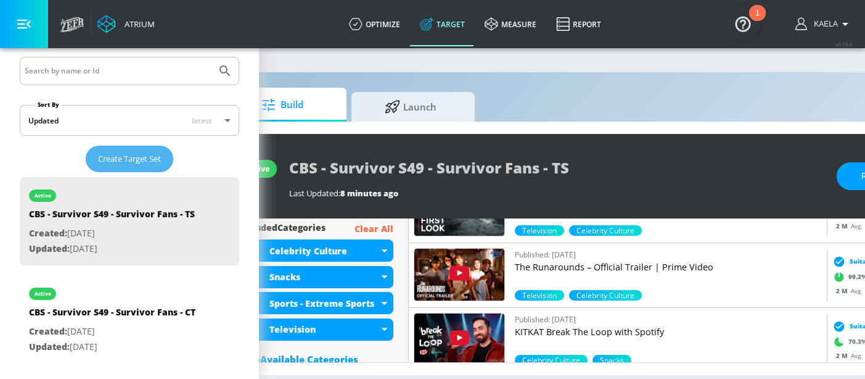
click at [120, 162] on span "Create Target Set" at bounding box center [129, 159] width 63 height 14
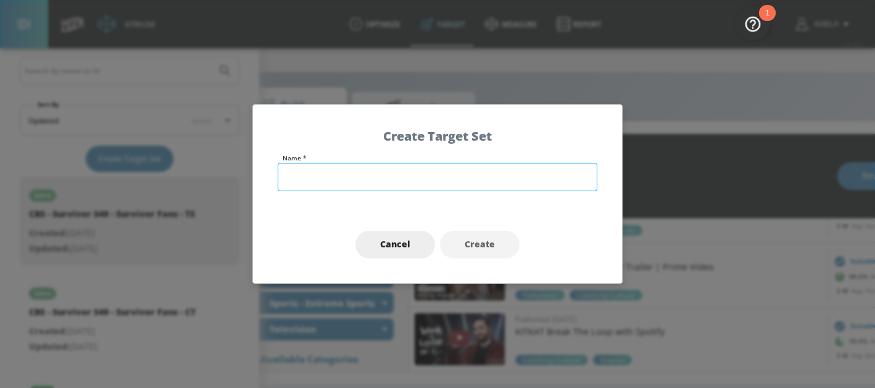
click at [345, 176] on input "text" at bounding box center [438, 177] width 320 height 28
paste input "[PERSON_NAME] and [PERSON_NAME]'s First Marriage S2"
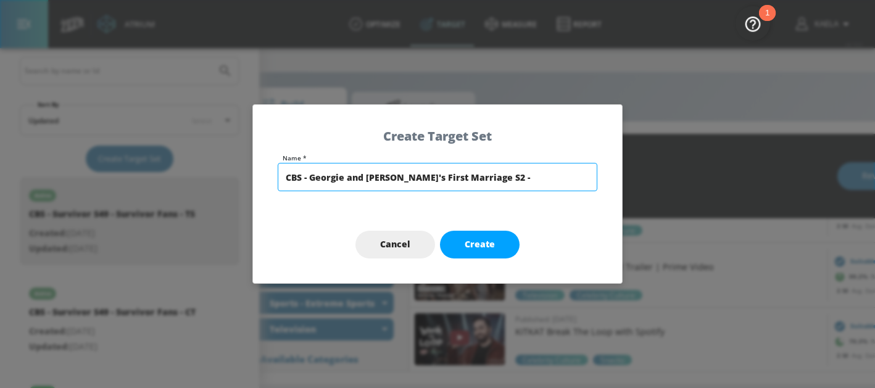
paste input "Comedy Television"
click at [537, 180] on input "CBS - [PERSON_NAME] and [PERSON_NAME]'s First Marriage S2 - Comedy Television" at bounding box center [438, 177] width 320 height 28
paste input "A25-54"
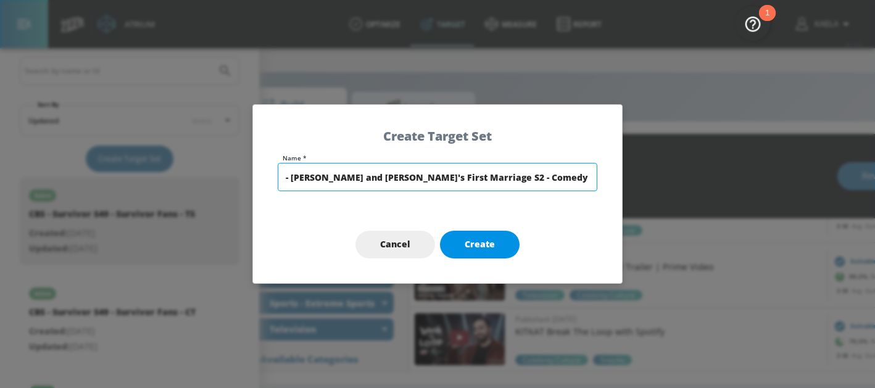
type input "CBS - [PERSON_NAME] and [PERSON_NAME]'s First Marriage S2 - Comedy TV Fans A25-…"
click at [492, 247] on span "Create" at bounding box center [479, 244] width 30 height 15
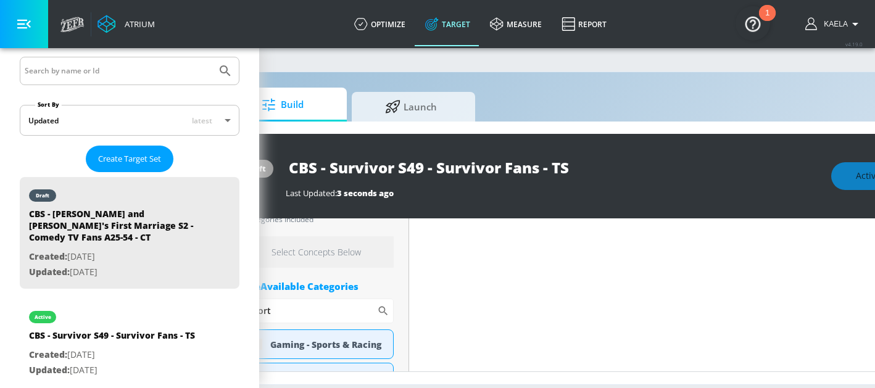
type input "CBS - [PERSON_NAME] and [PERSON_NAME]'s First Marriage S2 - Comedy TV Fans A25-…"
type input "channels"
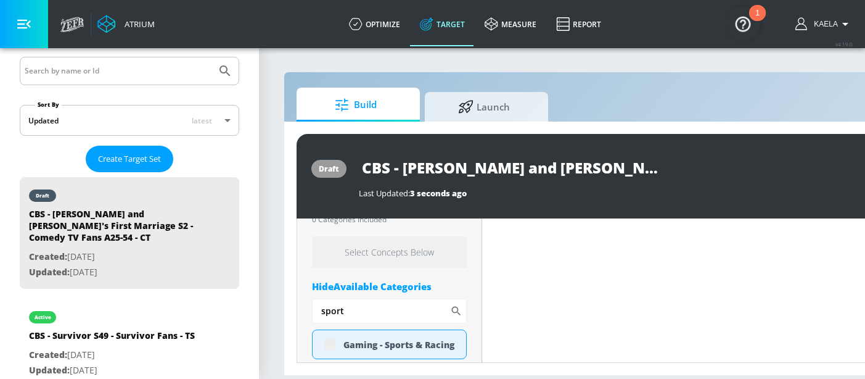
scroll to position [466, 0]
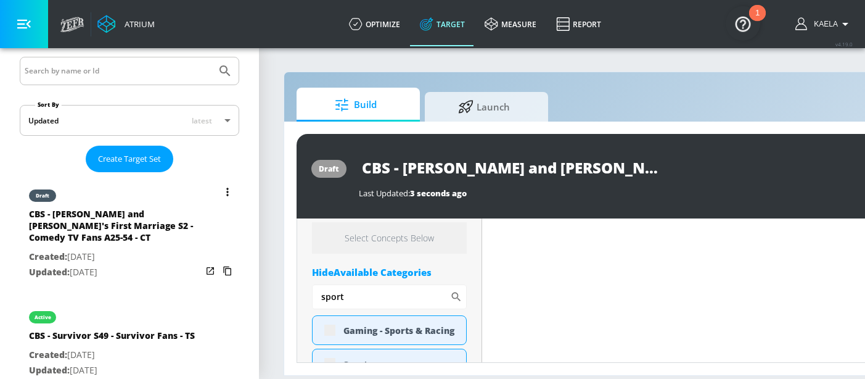
click at [219, 189] on button "list of Target Set" at bounding box center [227, 191] width 17 height 17
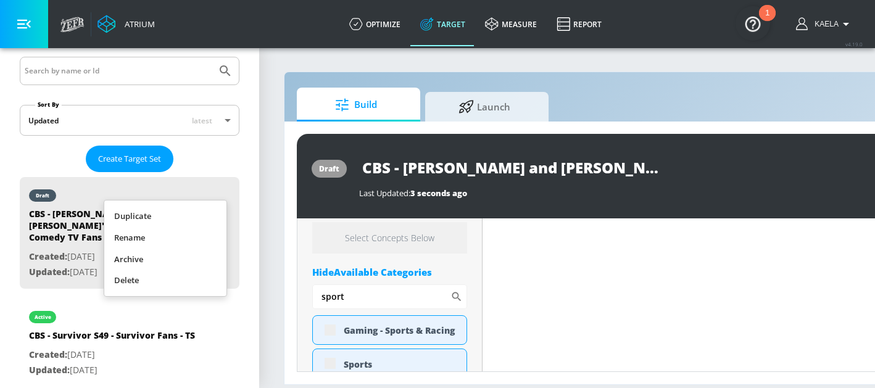
click at [572, 165] on div at bounding box center [437, 194] width 875 height 388
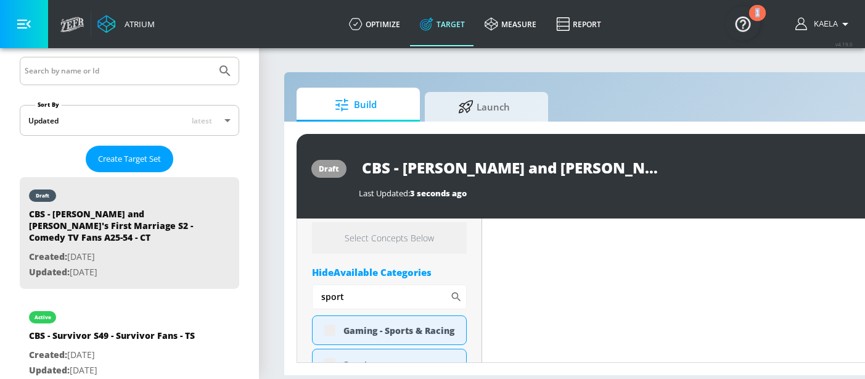
click at [572, 165] on div "Duplicate Rename Archive Delete" at bounding box center [432, 189] width 865 height 379
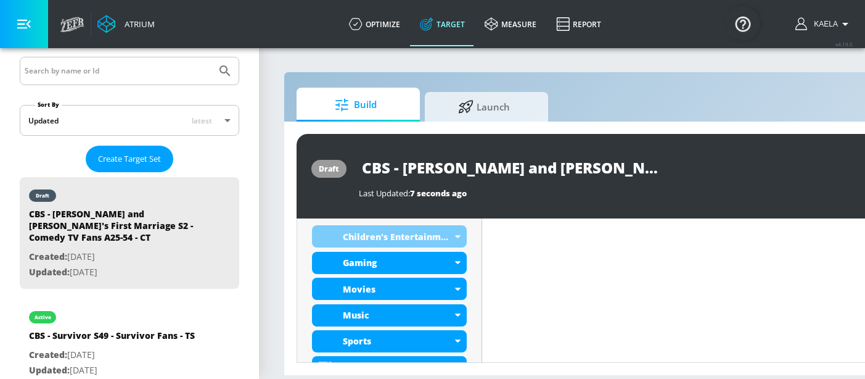
type input "0.6"
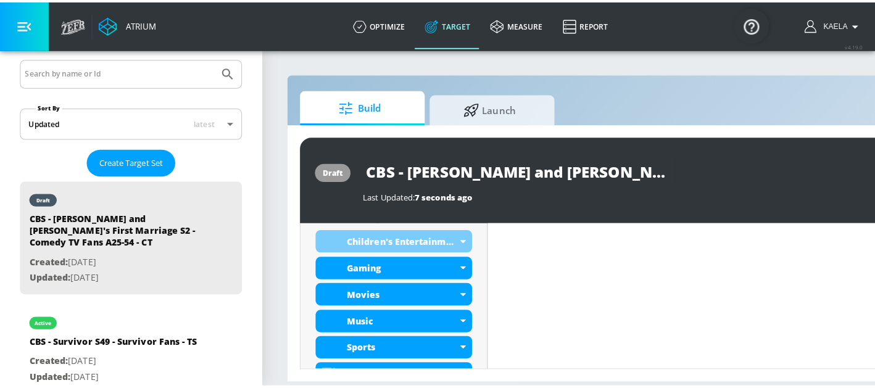
scroll to position [470, 0]
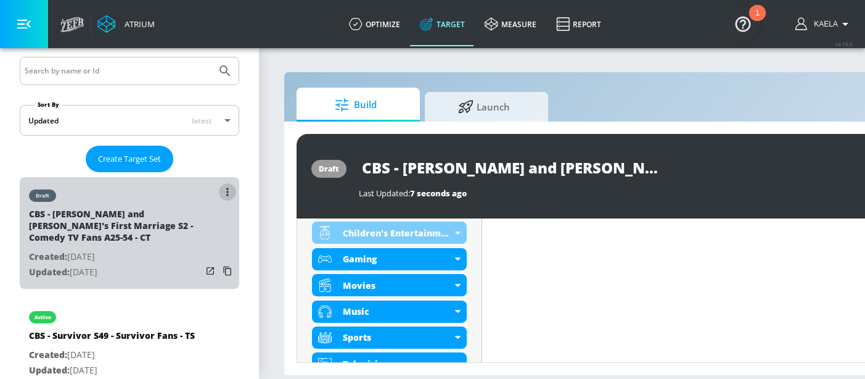
click at [226, 188] on icon "list of Target Set" at bounding box center [227, 192] width 2 height 8
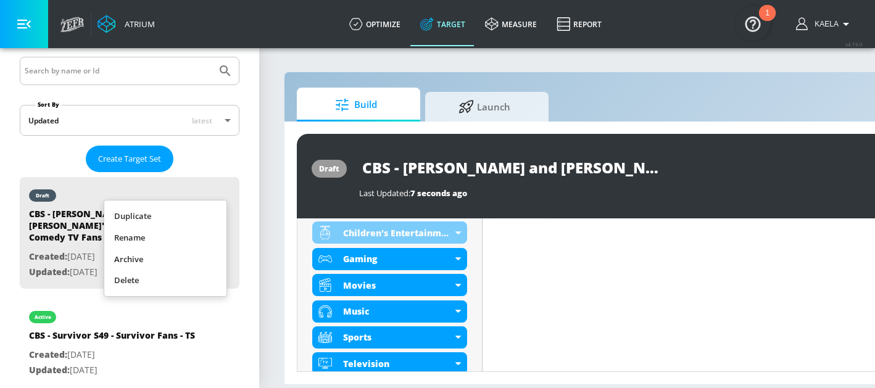
click at [262, 187] on div at bounding box center [437, 194] width 875 height 388
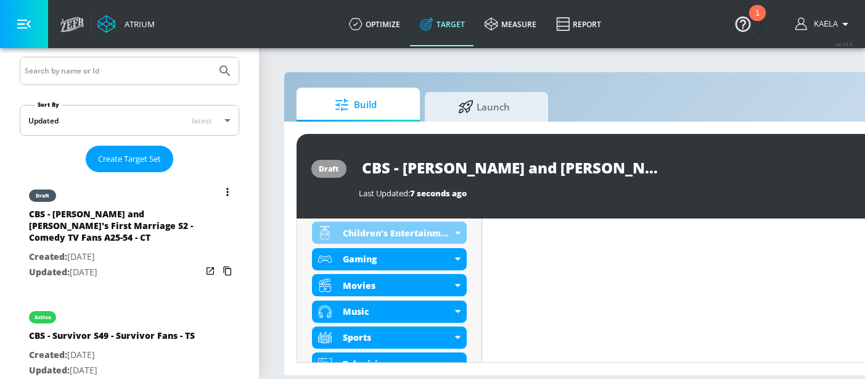
click at [226, 194] on icon "list of Target Set" at bounding box center [227, 192] width 2 height 8
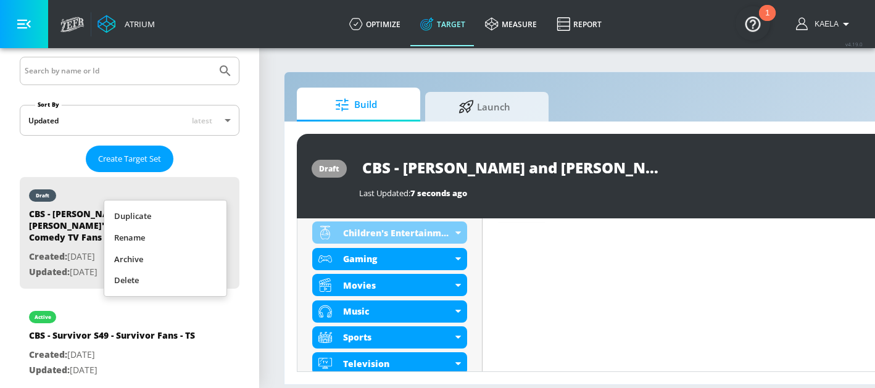
click at [173, 239] on li "Rename" at bounding box center [165, 238] width 122 height 22
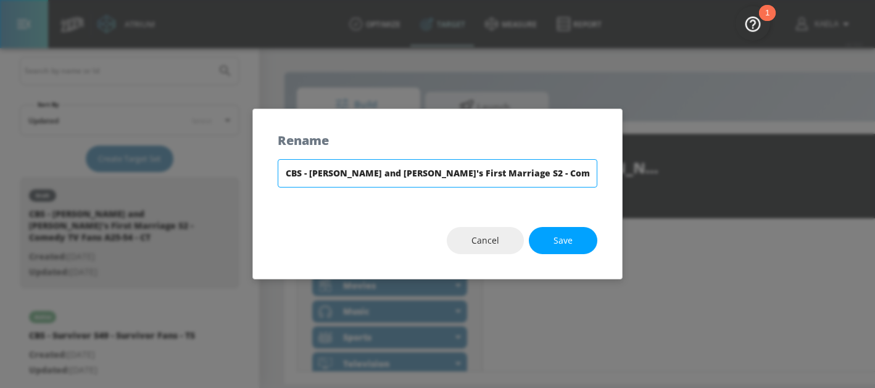
click at [548, 173] on input "CBS - [PERSON_NAME] and [PERSON_NAME]'s First Marriage S2 - Comedy TV Fans A25-…" at bounding box center [438, 173] width 320 height 28
click at [573, 173] on input "CBS - [PERSON_NAME] and [PERSON_NAME]'s First Marriage S2 - Comedy TV Fans A25-…" at bounding box center [438, 173] width 320 height 28
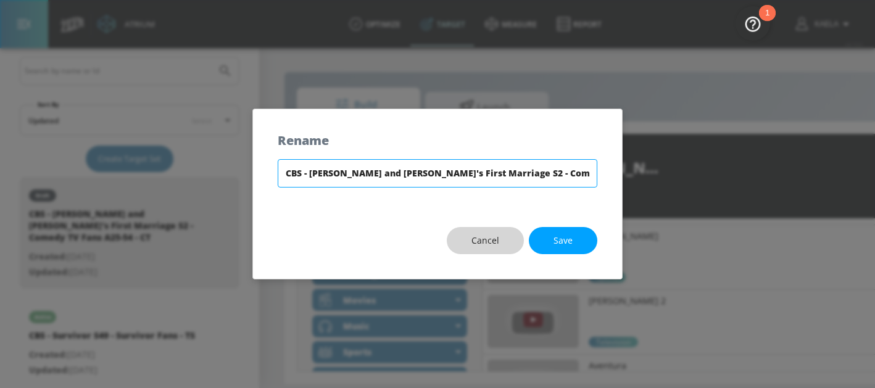
click at [562, 171] on input "CBS - [PERSON_NAME] and [PERSON_NAME]'s First Marriage S2 - Comedy TV Fans A25-…" at bounding box center [438, 173] width 320 height 28
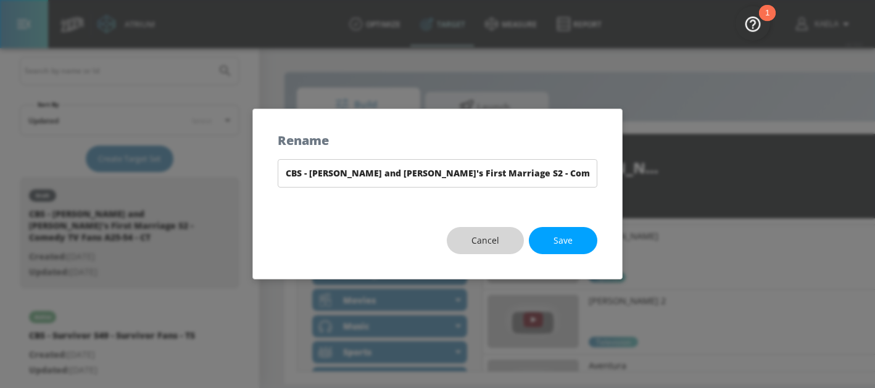
click at [504, 245] on button "Cancel" at bounding box center [485, 241] width 77 height 28
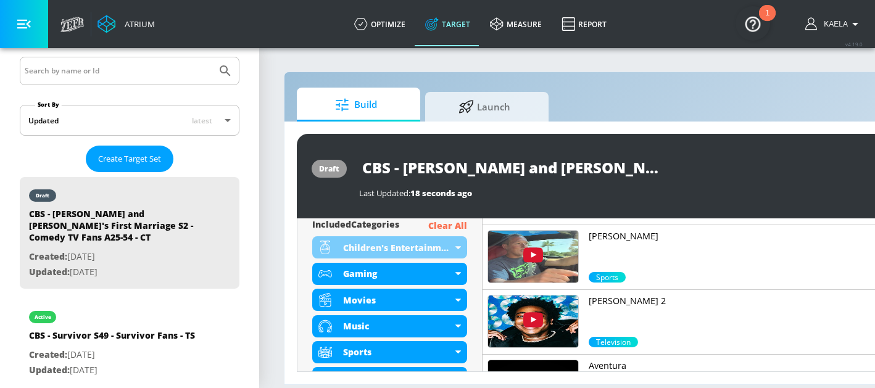
drag, startPoint x: 504, startPoint y: 245, endPoint x: 489, endPoint y: 242, distance: 15.7
click at [489, 242] on img at bounding box center [533, 257] width 90 height 52
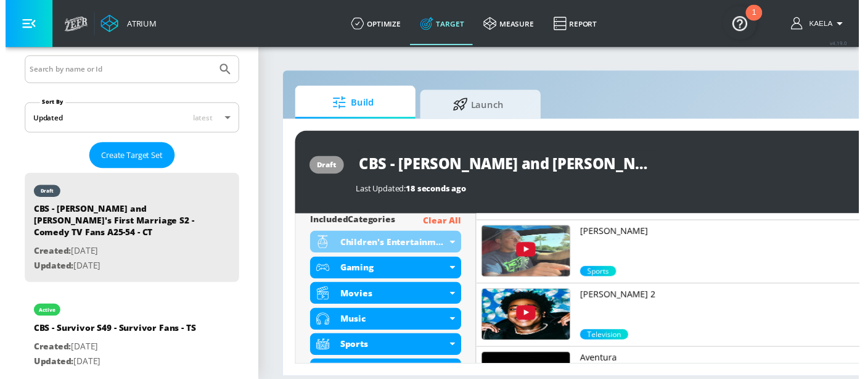
scroll to position [485, 0]
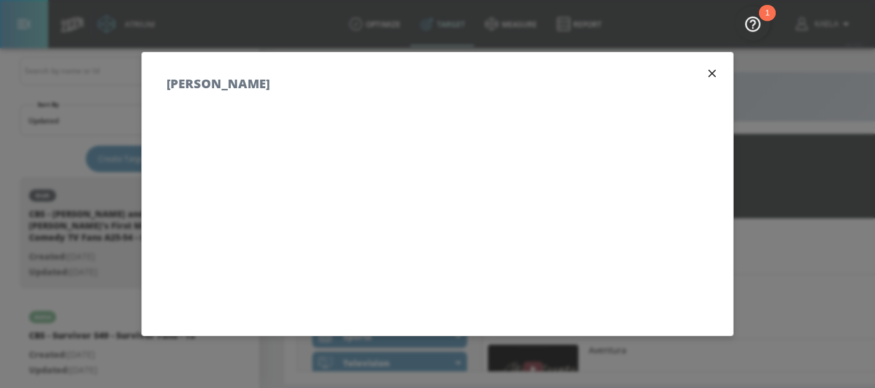
click at [701, 74] on div "Build Launch draft CBS - [PERSON_NAME] and [PERSON_NAME]'s First Marriage S2 - …" at bounding box center [649, 228] width 730 height 313
click at [705, 73] on div "Build Launch draft CBS - [PERSON_NAME] and [PERSON_NAME]'s First Marriage S2 - …" at bounding box center [649, 228] width 730 height 313
click at [771, 73] on div "Build Launch draft CBS - [PERSON_NAME] and [PERSON_NAME]'s First Marriage S2 - …" at bounding box center [649, 228] width 730 height 313
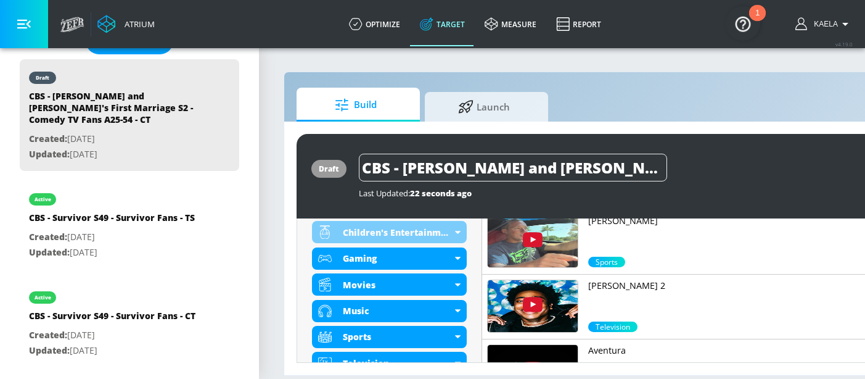
scroll to position [347, 0]
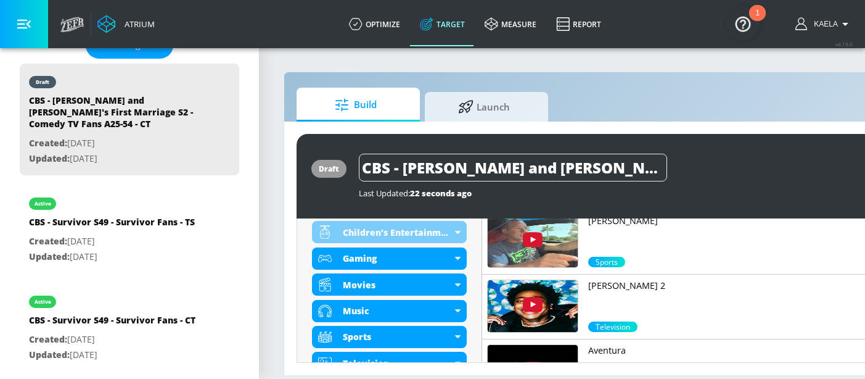
click at [714, 133] on div "draft CBS - Georgie and Mandy's First Marriage S2 - Comedy TV Fans A25-54 - CT …" at bounding box center [648, 249] width 729 height 254
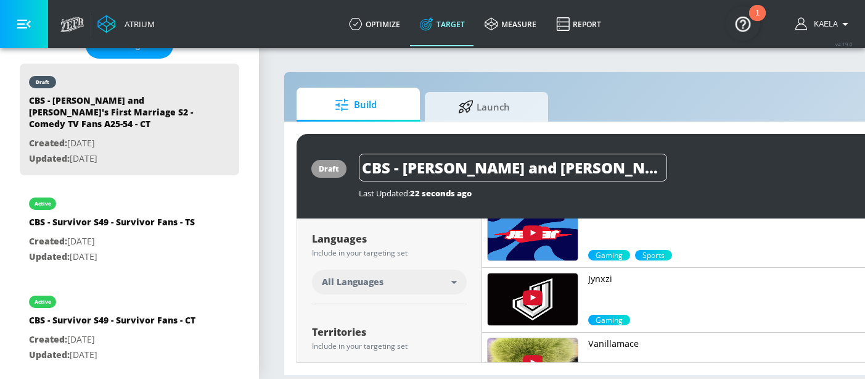
scroll to position [234, 0]
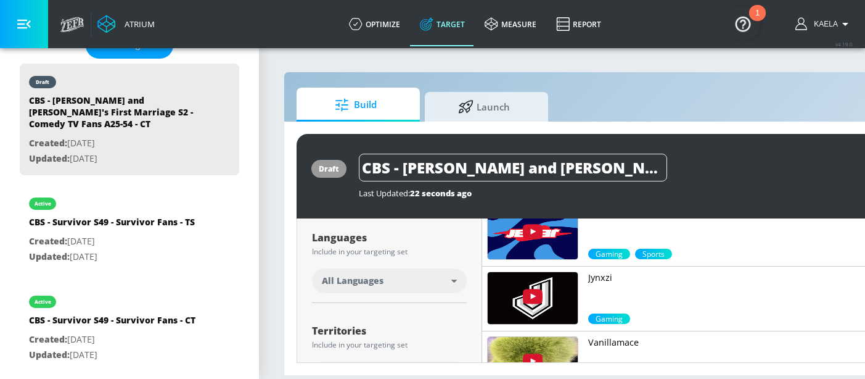
click at [381, 279] on span "All Languages" at bounding box center [353, 280] width 62 height 12
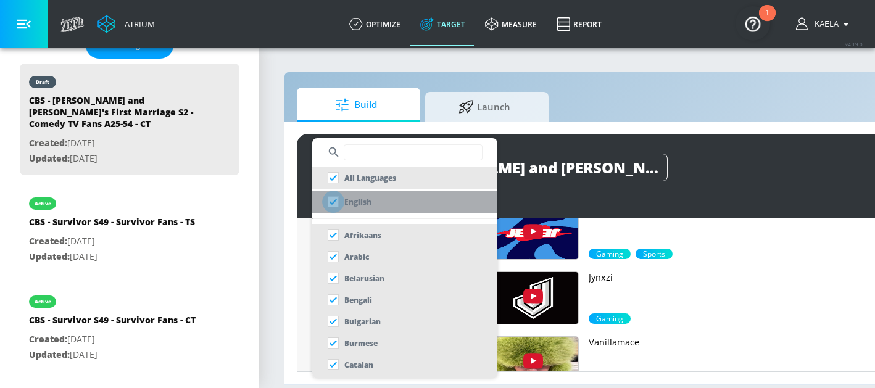
click at [332, 201] on input "checkbox" at bounding box center [333, 202] width 22 height 22
checkbox input "true"
checkbox input "false"
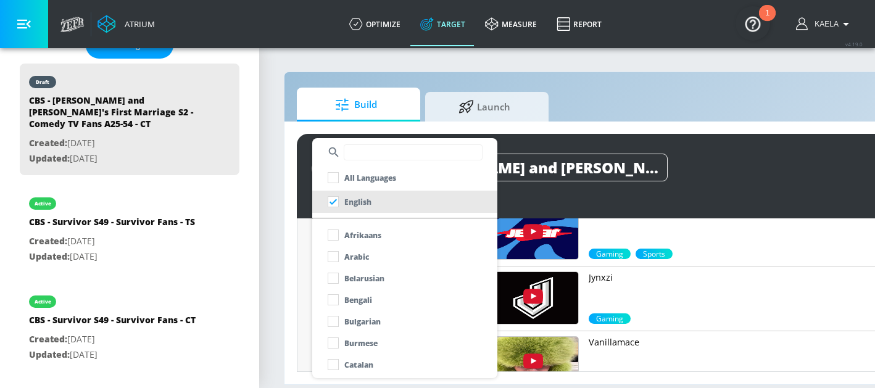
click at [300, 255] on div at bounding box center [437, 194] width 875 height 388
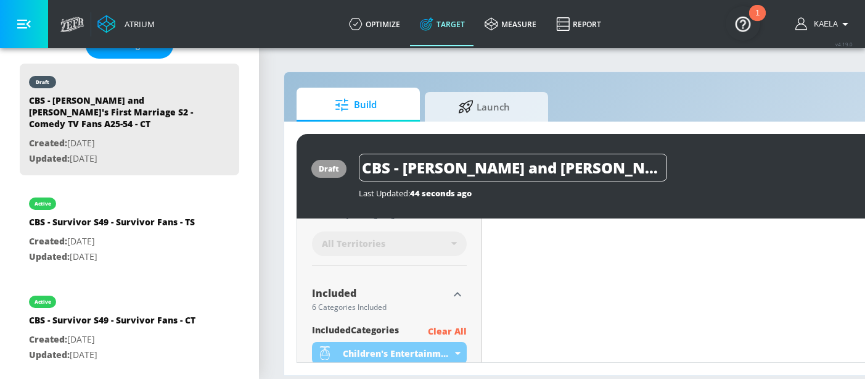
scroll to position [361, 0]
click at [442, 328] on p "Clear All" at bounding box center [447, 330] width 39 height 15
click at [448, 323] on p "Clear All" at bounding box center [447, 330] width 39 height 15
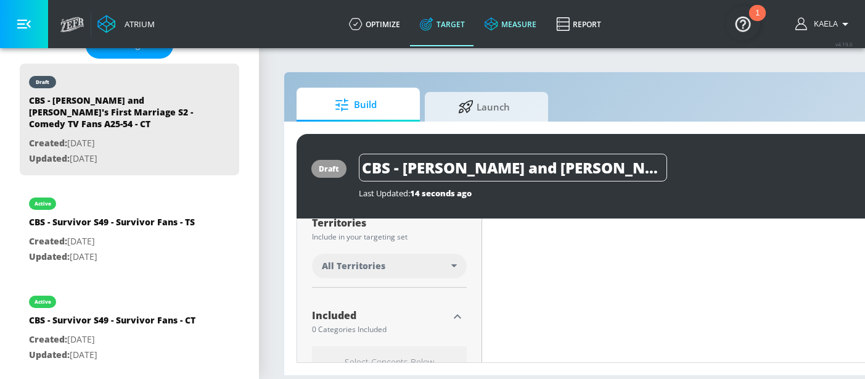
scroll to position [317, 0]
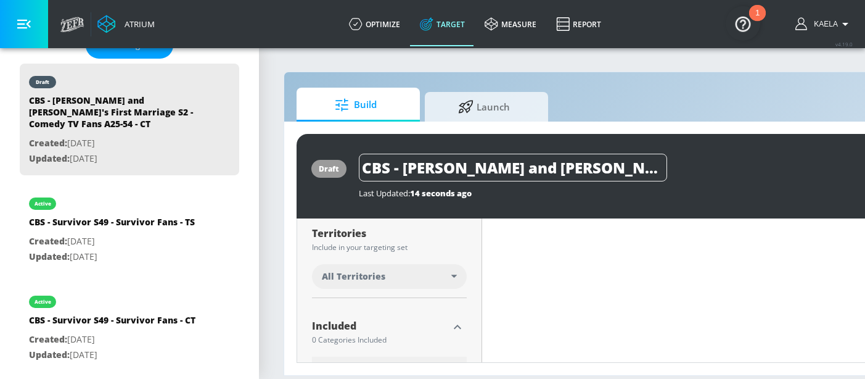
click at [437, 270] on div "All Territories" at bounding box center [387, 276] width 130 height 12
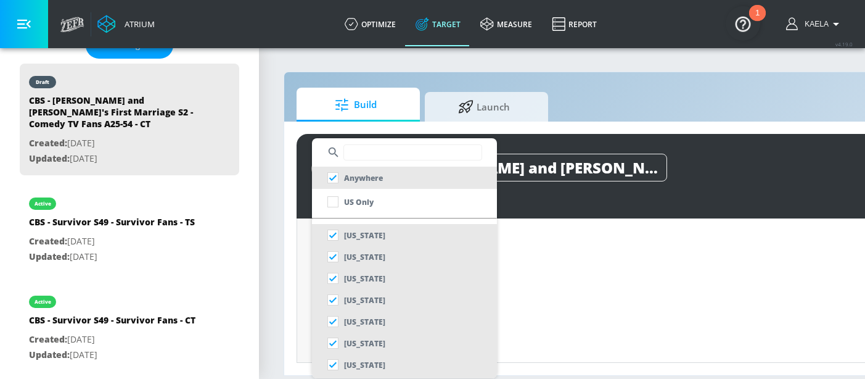
scroll to position [0, 0]
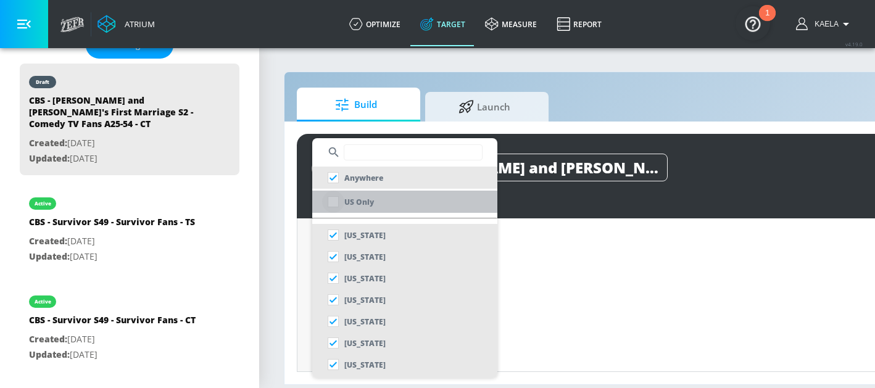
click at [337, 206] on input "checkbox" at bounding box center [333, 202] width 22 height 22
checkbox input "true"
checkbox input "false"
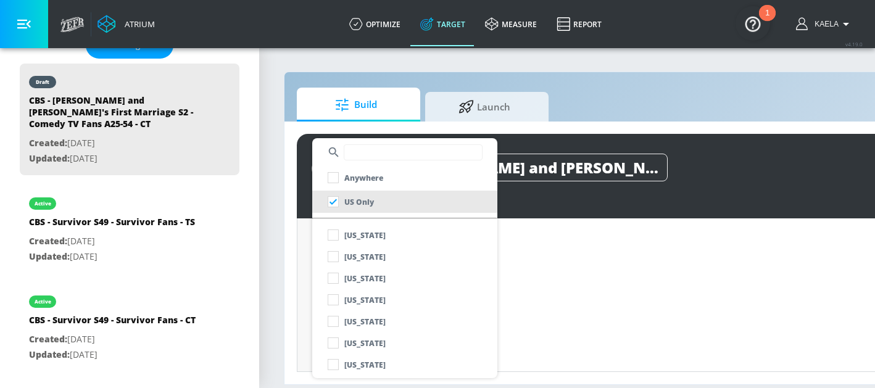
click at [304, 238] on div at bounding box center [437, 194] width 875 height 388
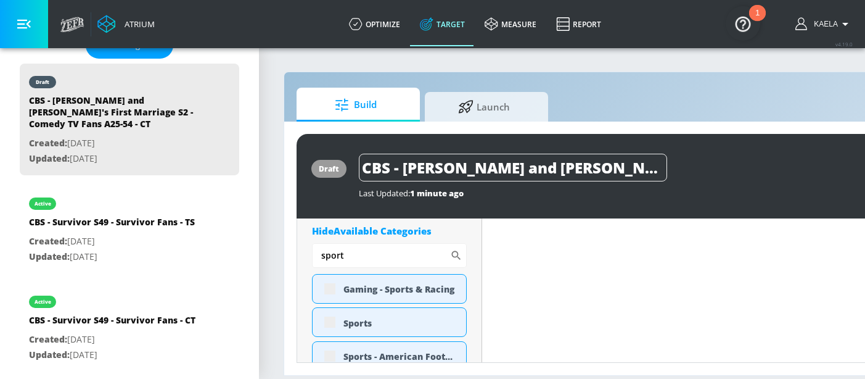
scroll to position [493, 0]
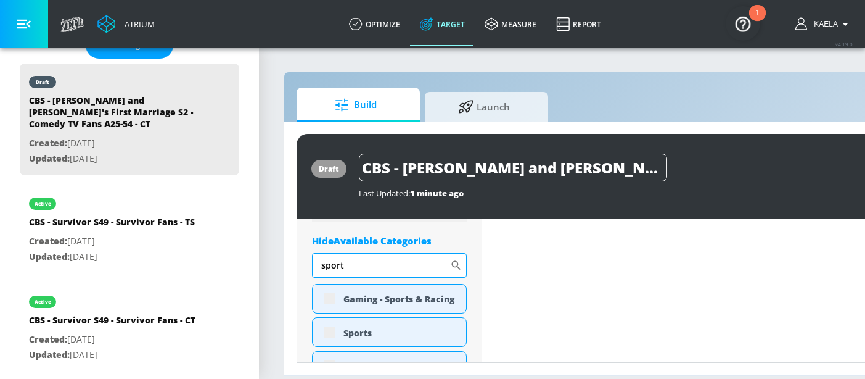
click at [363, 263] on input "sport" at bounding box center [381, 265] width 138 height 25
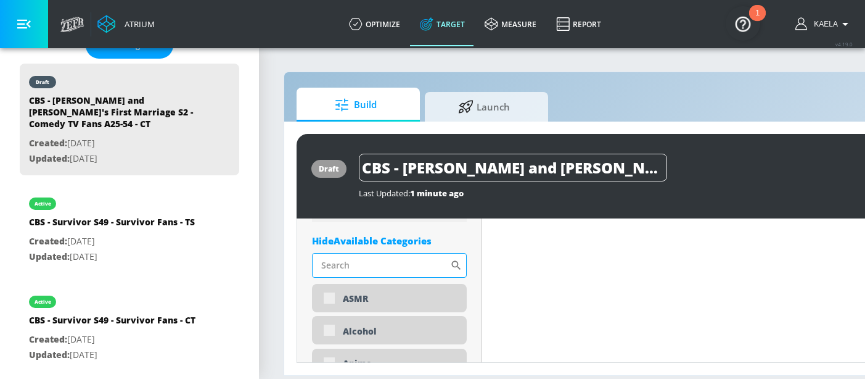
scroll to position [450, 0]
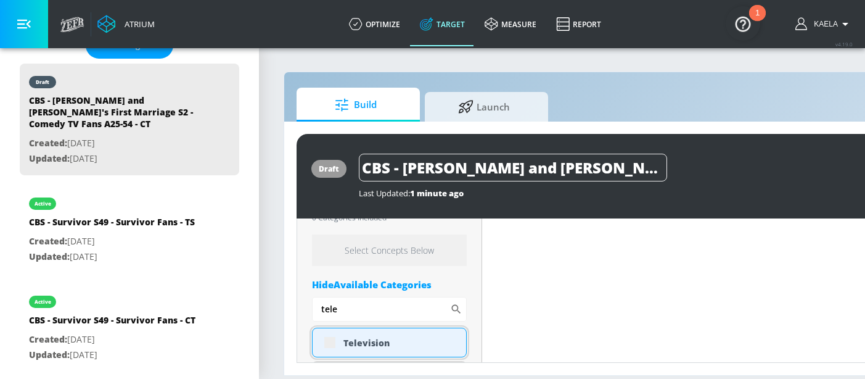
type input "tele"
click at [328, 343] on div "Television" at bounding box center [389, 343] width 155 height 30
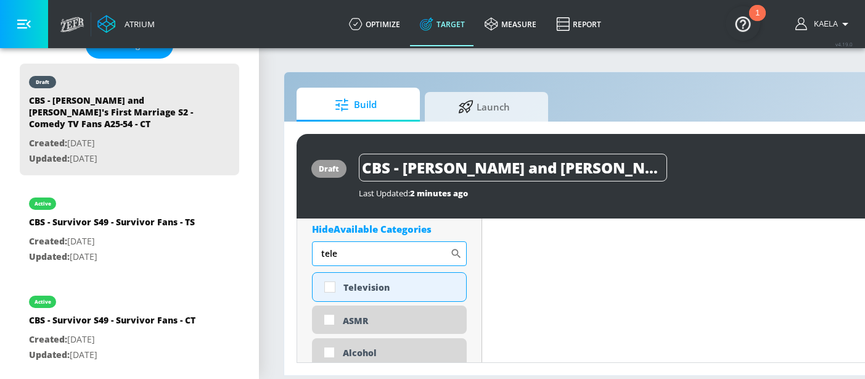
scroll to position [498, 0]
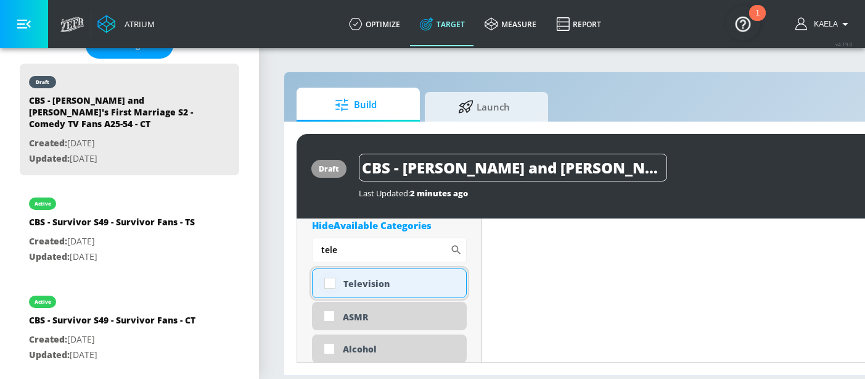
click at [332, 285] on input "checkbox" at bounding box center [330, 283] width 22 height 22
checkbox input "true"
click at [443, 249] on input "tele" at bounding box center [381, 249] width 138 height 25
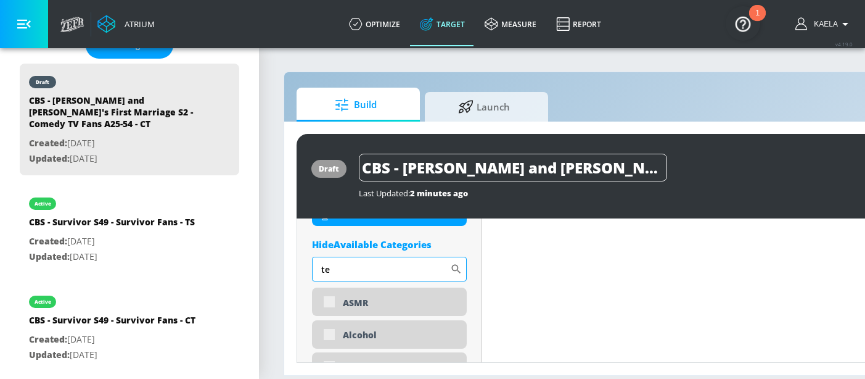
type input "t"
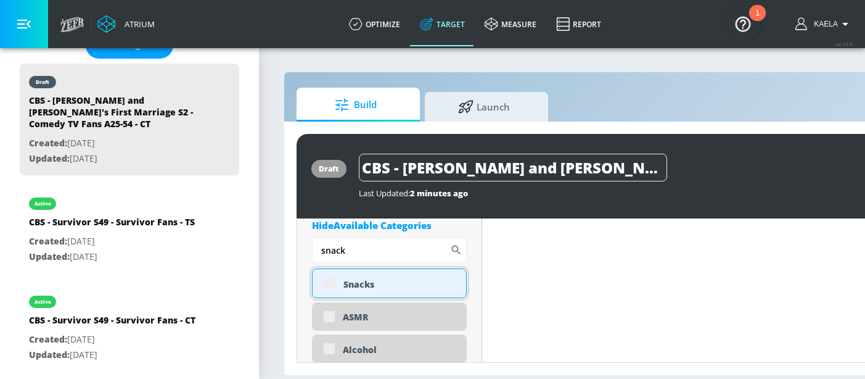
type input "snack"
click at [324, 289] on div "Snacks" at bounding box center [389, 283] width 155 height 30
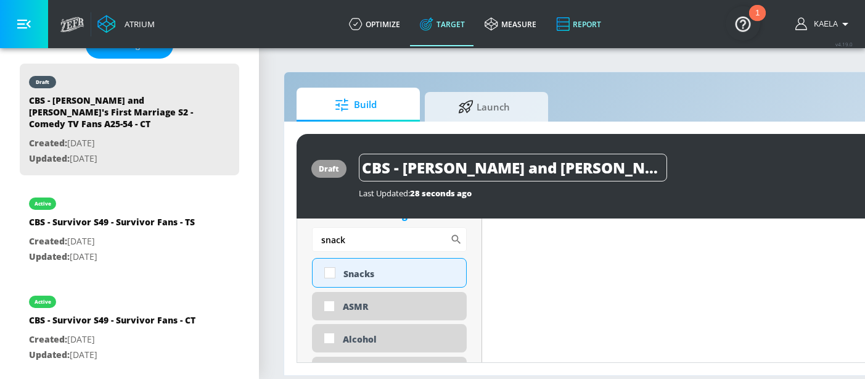
scroll to position [508, 0]
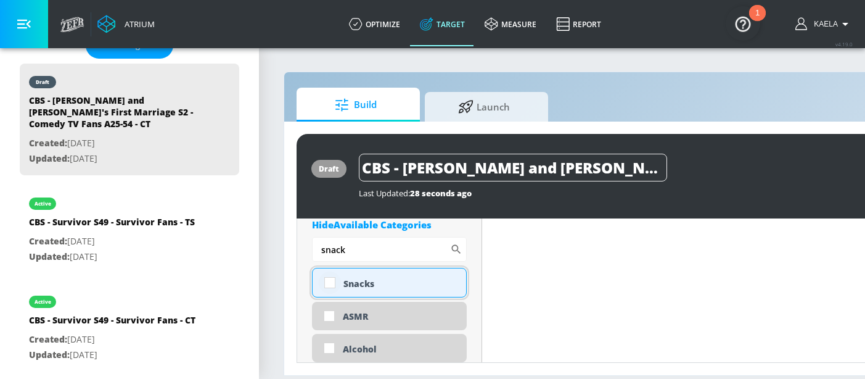
click at [326, 280] on input "checkbox" at bounding box center [330, 282] width 22 height 22
checkbox input "true"
drag, startPoint x: 355, startPoint y: 254, endPoint x: 289, endPoint y: 254, distance: 66.0
click at [289, 254] on div "draft CBS - Georgie and Mandy's First Marriage S2 - Comedy TV Fans A25-54 - CT …" at bounding box center [648, 249] width 729 height 254
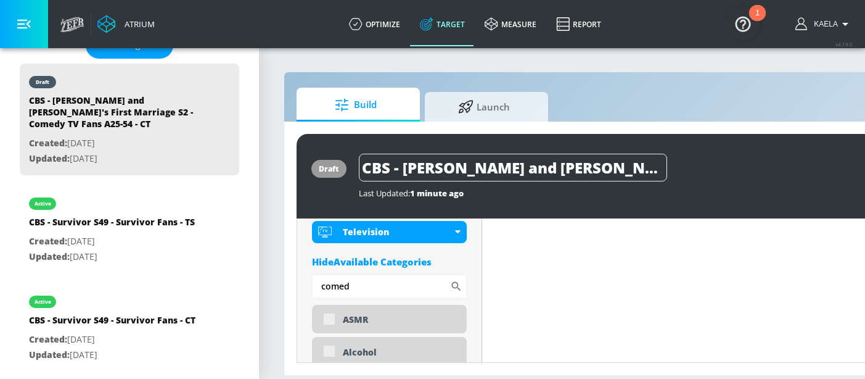
scroll to position [544, 0]
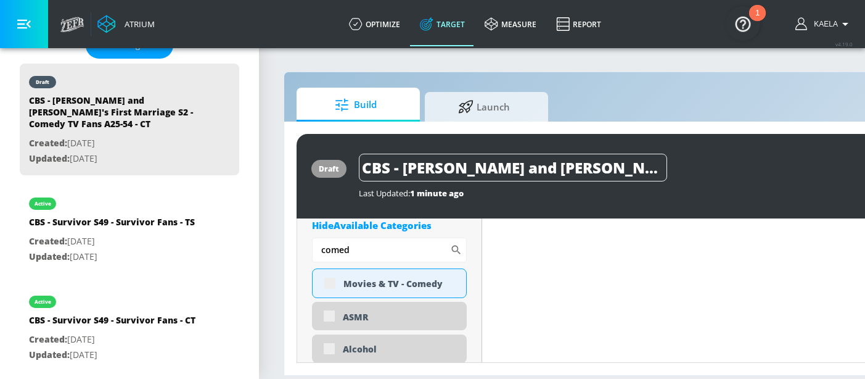
type input "comed"
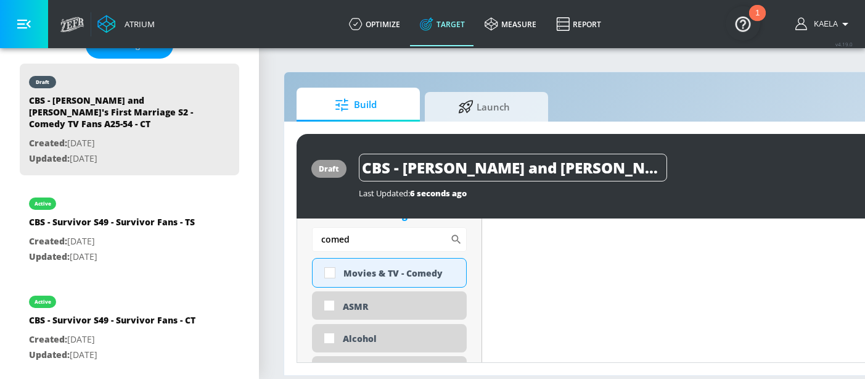
scroll to position [534, 0]
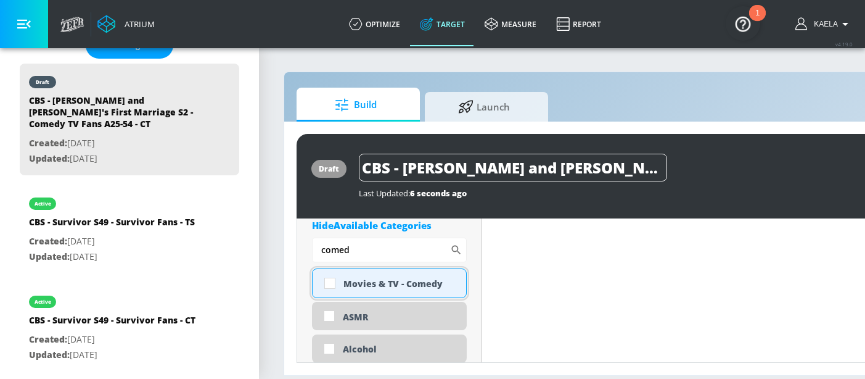
click at [412, 284] on div "Movies & TV - Comedy" at bounding box center [400, 284] width 113 height 12
checkbox input "true"
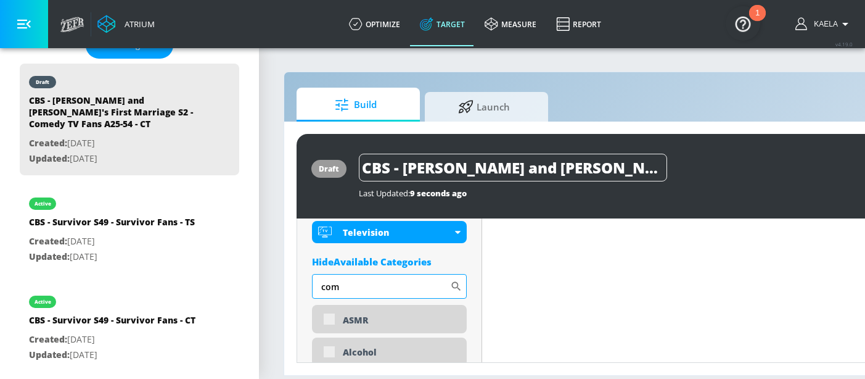
scroll to position [544, 0]
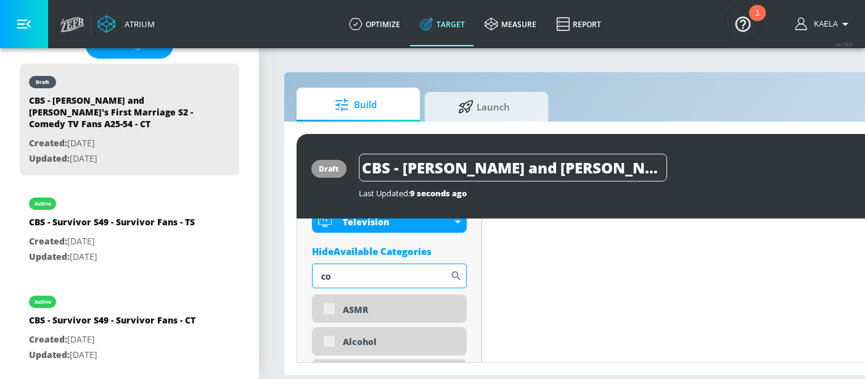
type input "c"
type input "f"
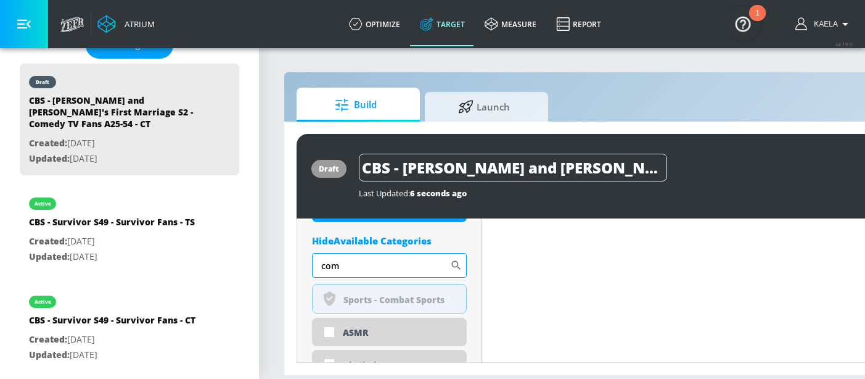
scroll to position [534, 0]
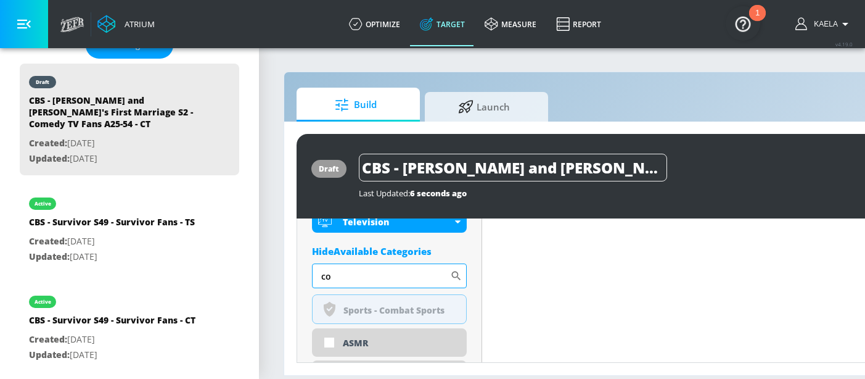
type input "c"
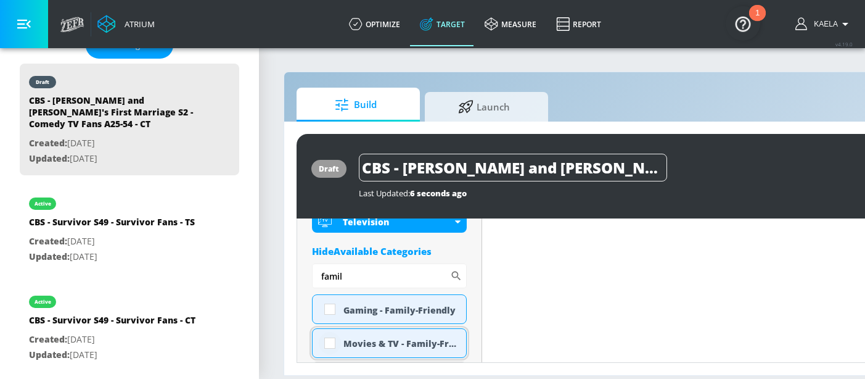
type input "famil"
click at [329, 347] on input "checkbox" at bounding box center [330, 343] width 22 height 22
checkbox input "true"
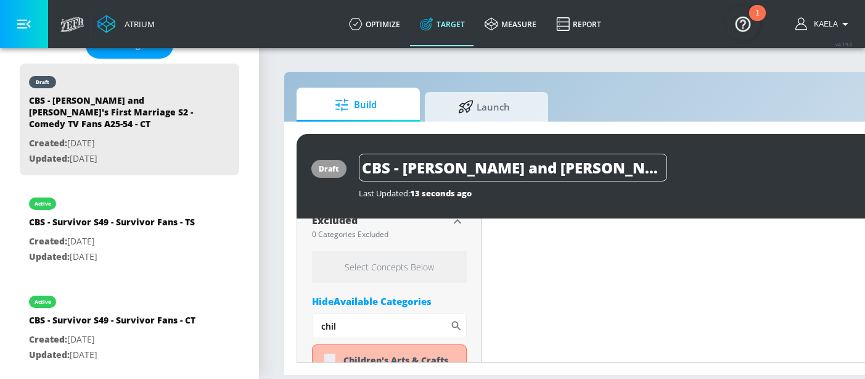
scroll to position [4106, 0]
click at [379, 314] on input "chil" at bounding box center [381, 323] width 138 height 25
type input "c"
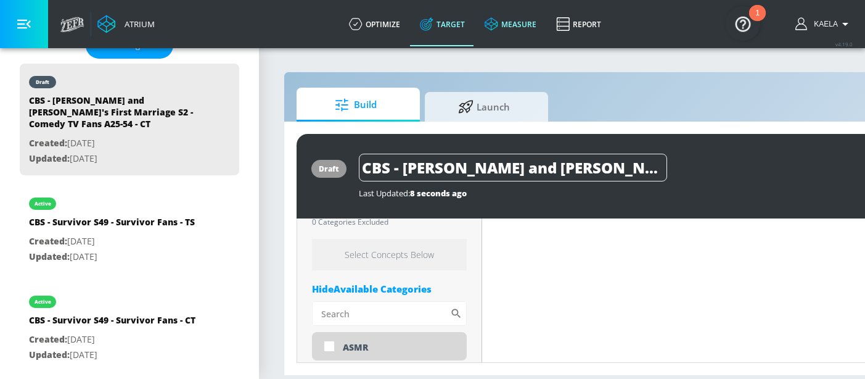
scroll to position [4096, 0]
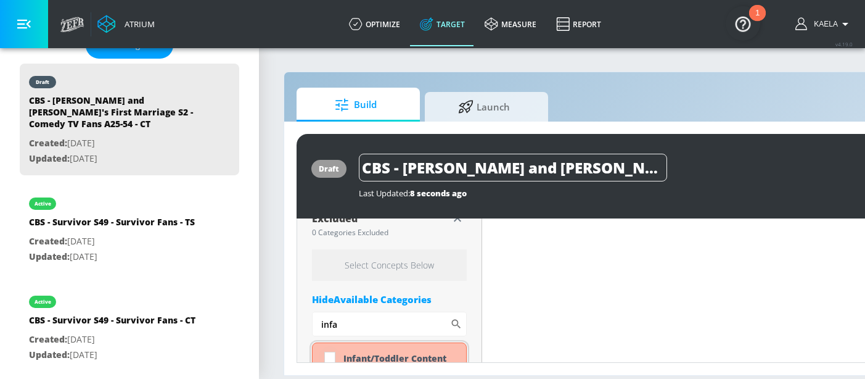
type input "infa"
click at [326, 355] on input "checkbox" at bounding box center [330, 357] width 22 height 22
checkbox input "true"
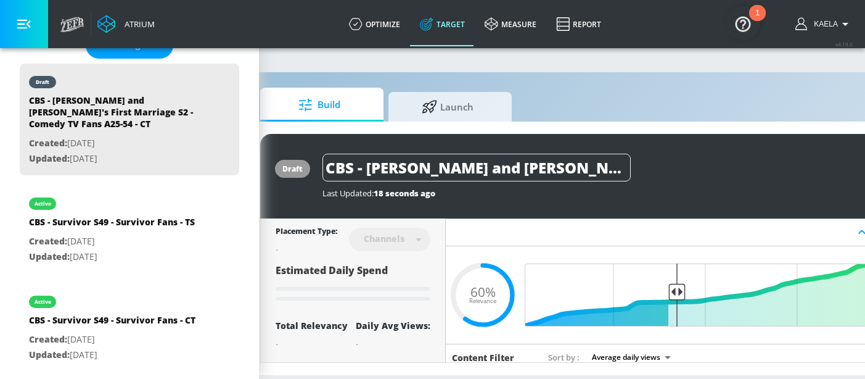
scroll to position [0, 183]
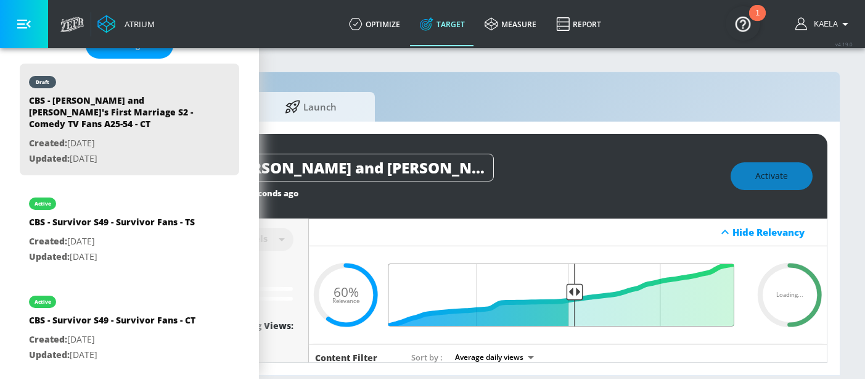
drag, startPoint x: 530, startPoint y: 294, endPoint x: 566, endPoint y: 294, distance: 36.4
click at [566, 294] on input "Final Threshold" at bounding box center [567, 294] width 345 height 63
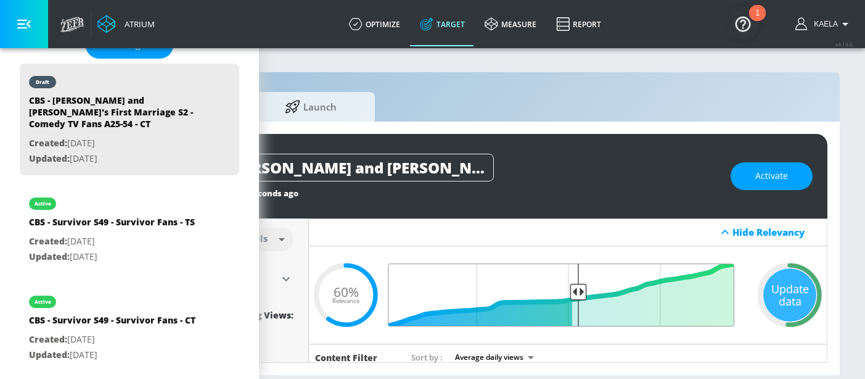
drag, startPoint x: 530, startPoint y: 293, endPoint x: 571, endPoint y: 295, distance: 40.8
click at [571, 295] on input "Final Threshold" at bounding box center [567, 294] width 345 height 63
type input "0.5"
click at [566, 293] on input "Final Threshold" at bounding box center [567, 294] width 345 height 63
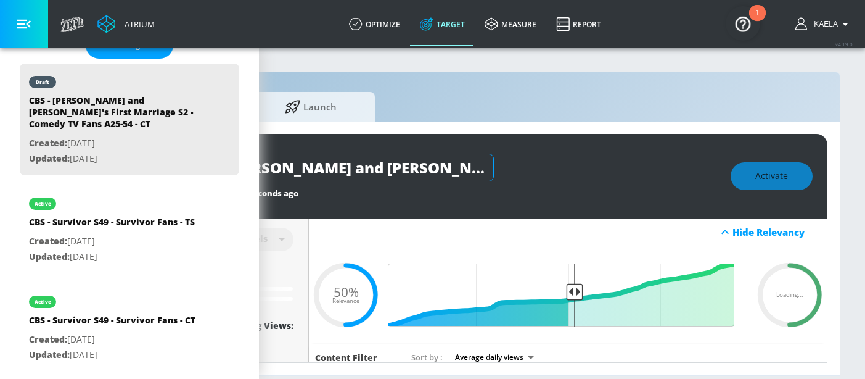
click at [387, 167] on input "CBS - [PERSON_NAME] and [PERSON_NAME]'s First Marriage S2 - Comedy TV Fans A25-…" at bounding box center [340, 168] width 308 height 28
click at [595, 176] on div "CBS - [PERSON_NAME] and [PERSON_NAME]'s First Marriage S2 - Comedy TV Fans A25-…" at bounding box center [452, 168] width 533 height 28
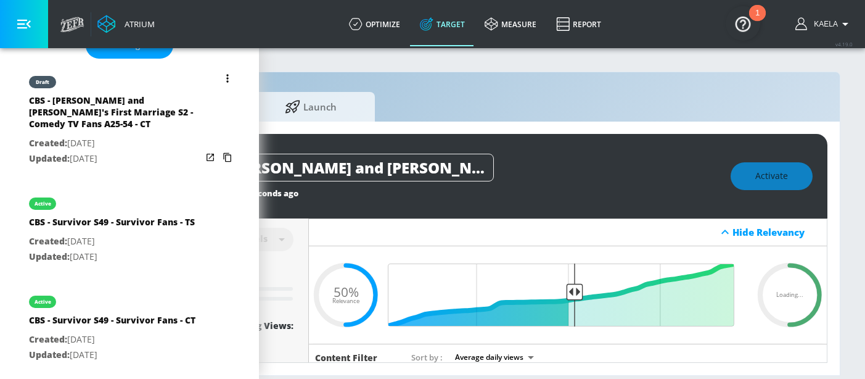
click at [223, 155] on icon "list of Target Set" at bounding box center [227, 157] width 8 height 9
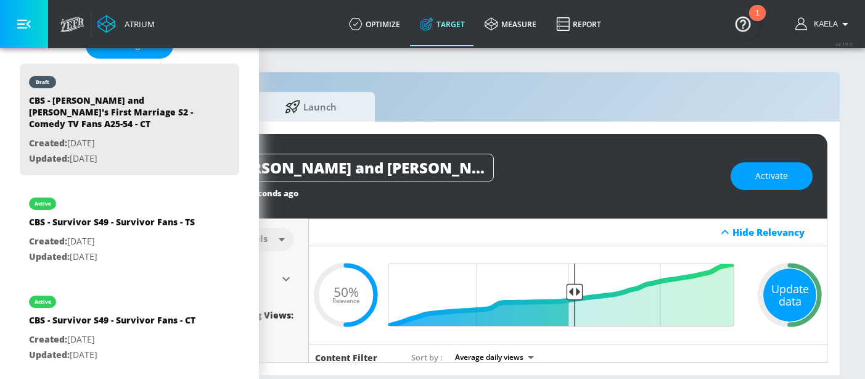
click at [781, 294] on div "Update data" at bounding box center [790, 294] width 53 height 53
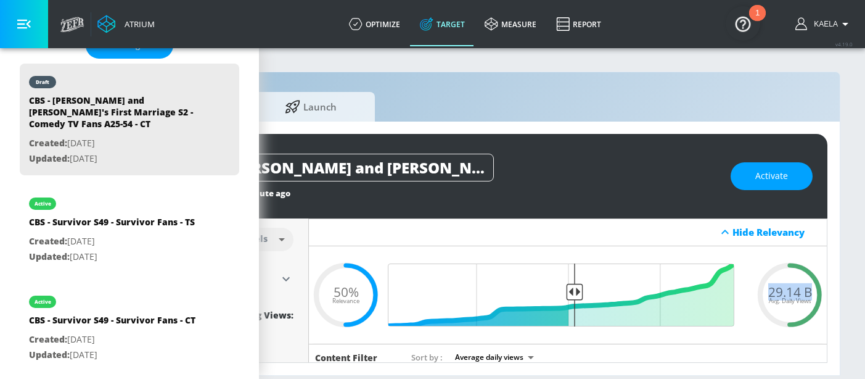
drag, startPoint x: 762, startPoint y: 294, endPoint x: 812, endPoint y: 295, distance: 50.6
click at [812, 295] on div "29.14 B Avg. Daily Views" at bounding box center [790, 294] width 74 height 19
copy span "29.14 B"
click at [768, 182] on span "Activate" at bounding box center [772, 175] width 33 height 15
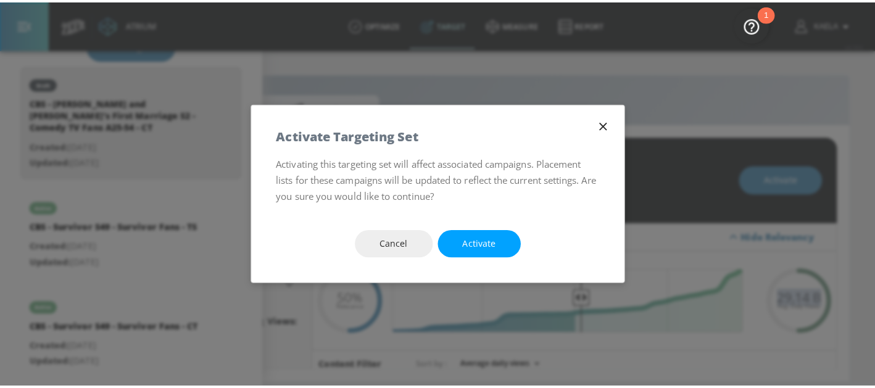
scroll to position [0, 173]
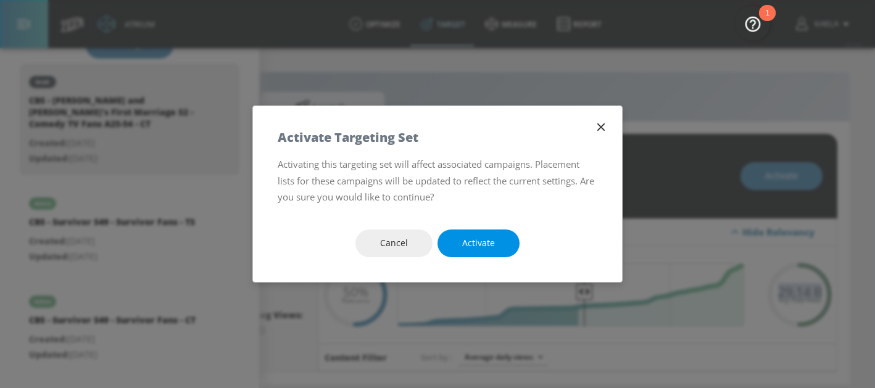
click at [465, 242] on span "Activate" at bounding box center [478, 243] width 33 height 15
